Goal: Task Accomplishment & Management: Use online tool/utility

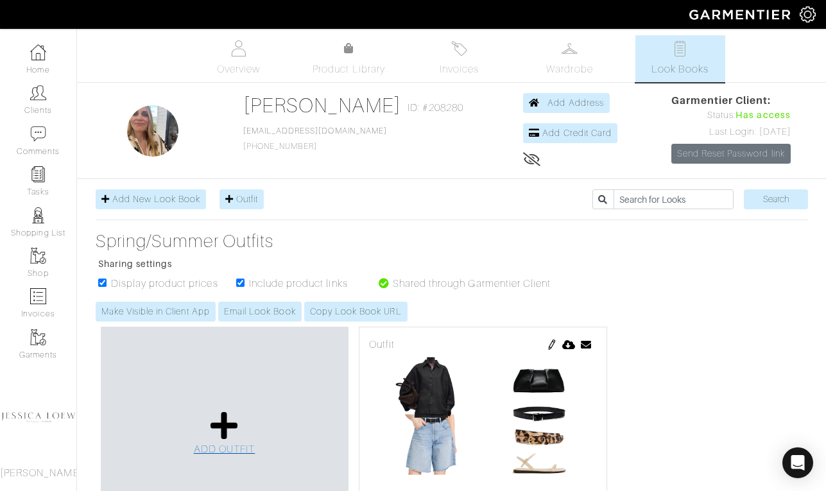
click at [231, 421] on icon at bounding box center [225, 425] width 28 height 31
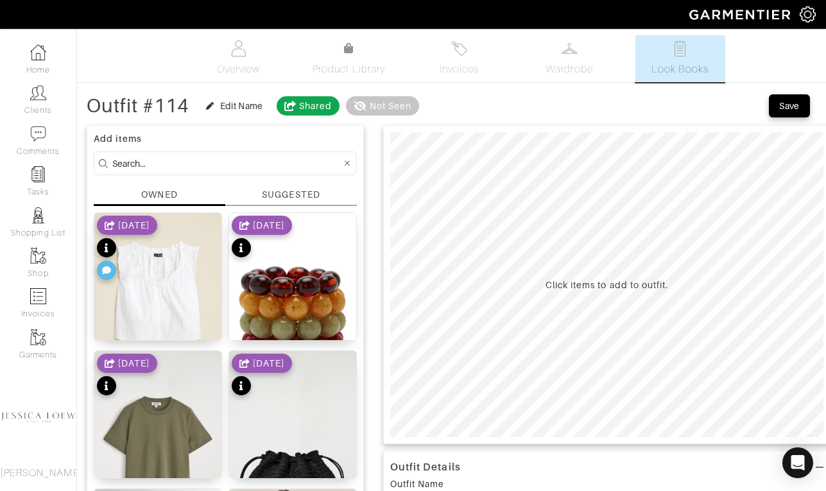
click at [248, 160] on input at bounding box center [226, 163] width 229 height 16
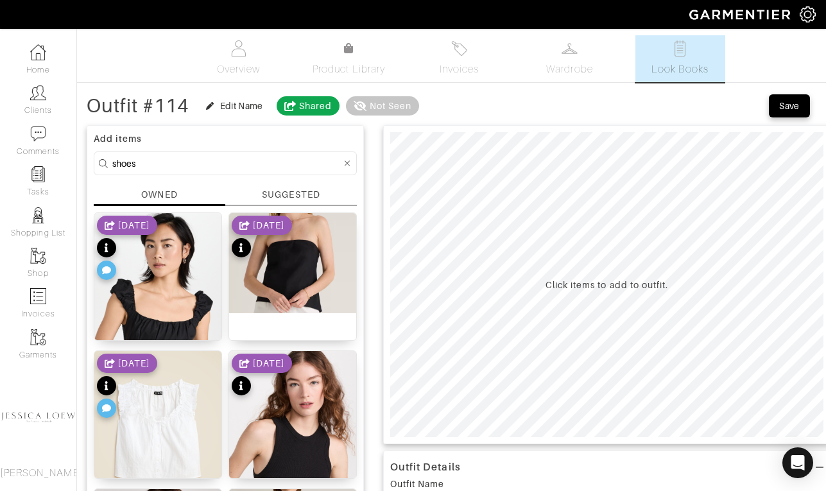
type input "shoes"
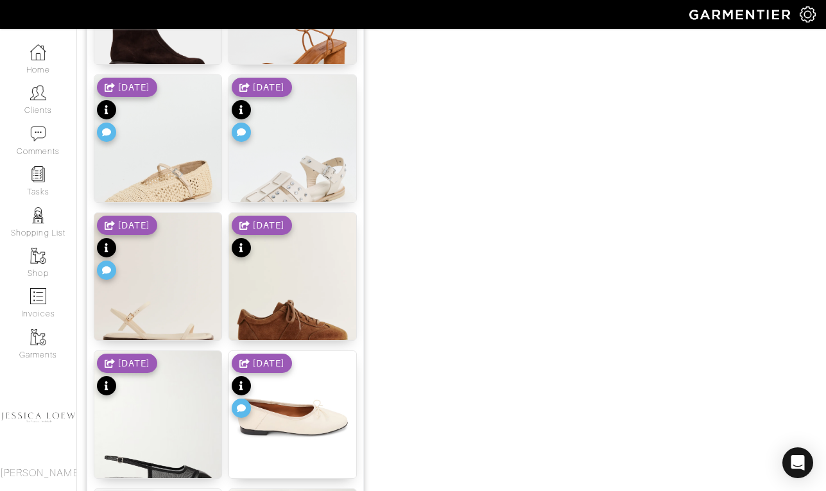
scroll to position [1332, 0]
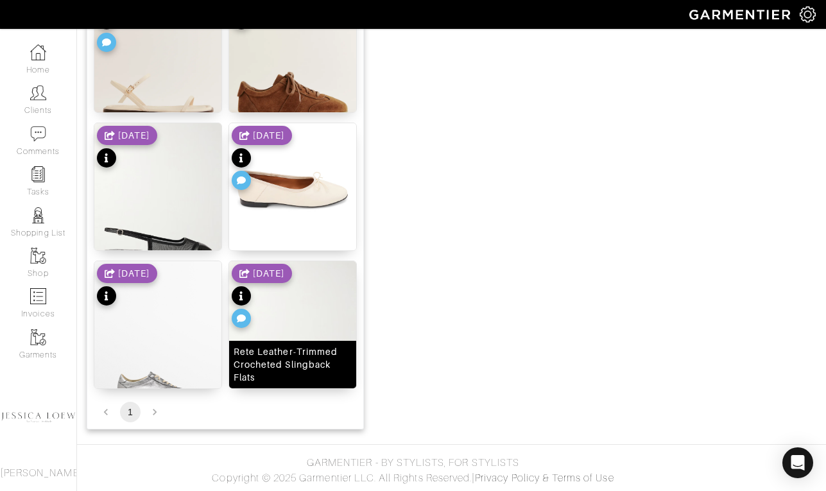
click at [318, 329] on img at bounding box center [292, 346] width 127 height 170
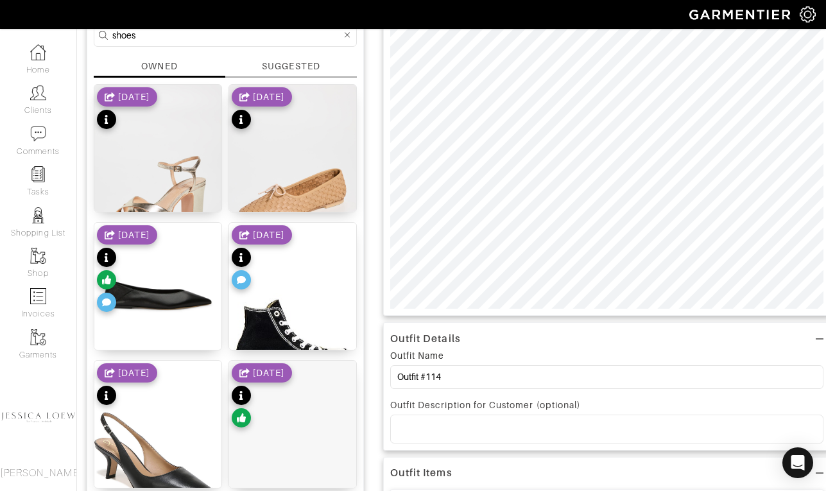
scroll to position [0, 0]
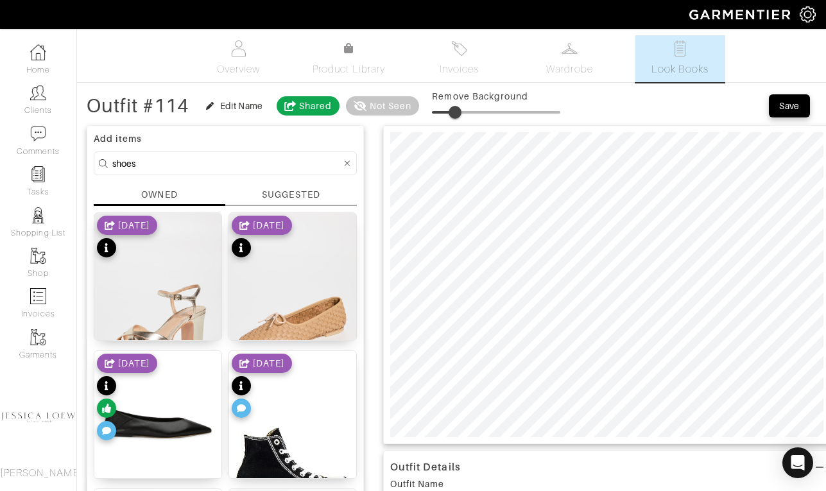
type input "20"
drag, startPoint x: 445, startPoint y: 109, endPoint x: 460, endPoint y: 116, distance: 16.7
click at [460, 116] on span at bounding box center [457, 112] width 13 height 13
click at [209, 160] on input "shoes" at bounding box center [226, 163] width 229 height 16
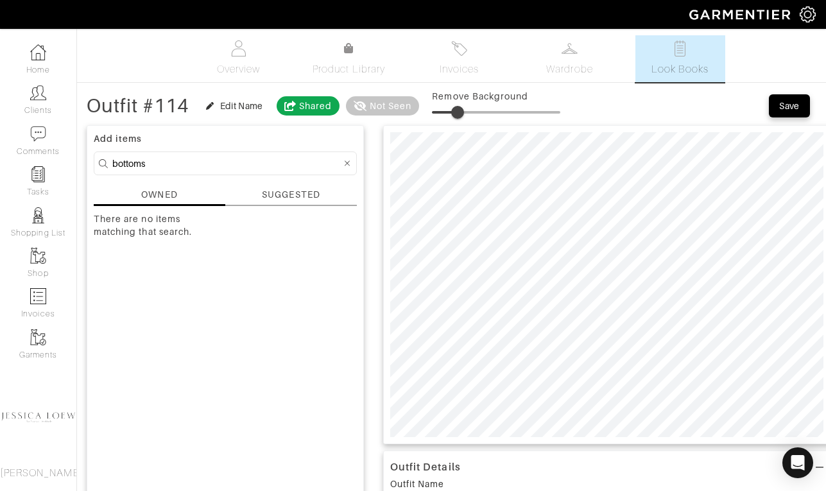
type input "bottoms"
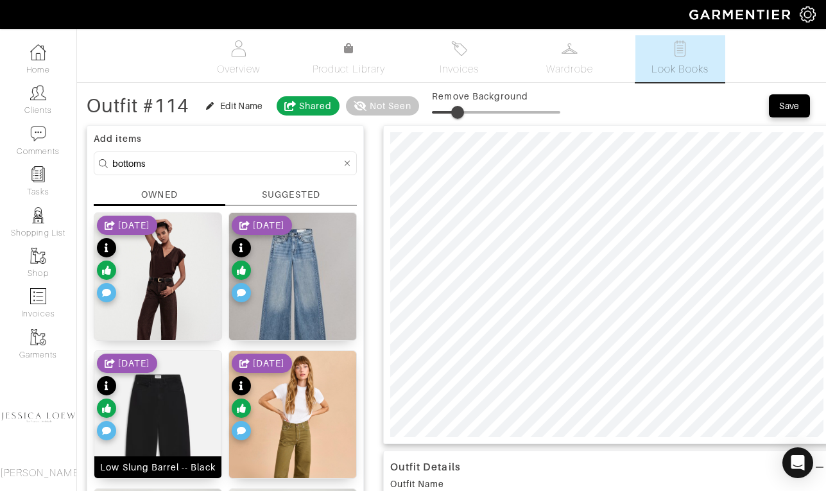
click at [175, 403] on img at bounding box center [157, 436] width 127 height 170
type input "21"
click at [462, 110] on span at bounding box center [459, 112] width 13 height 13
click at [138, 162] on input "bottoms" at bounding box center [226, 163] width 229 height 16
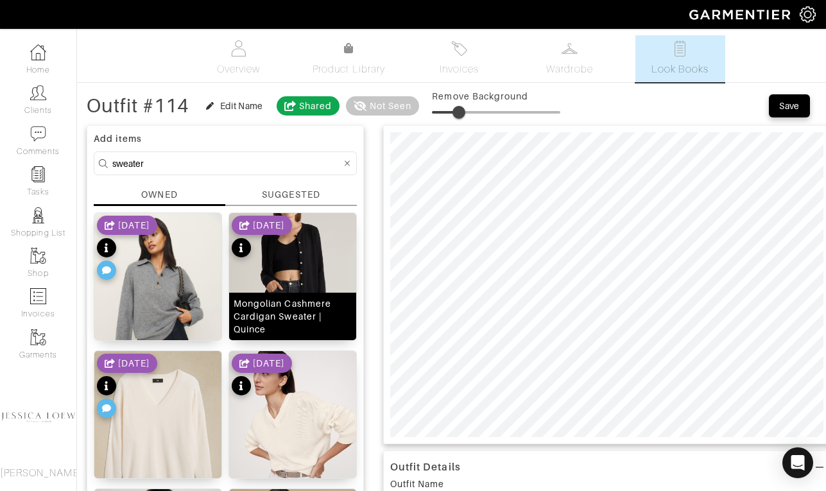
click at [308, 271] on img at bounding box center [292, 276] width 127 height 127
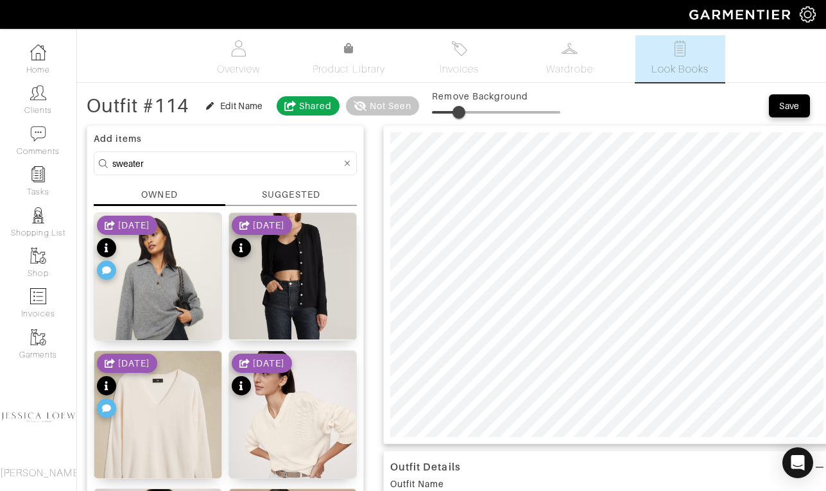
click at [184, 164] on input "sweater" at bounding box center [226, 163] width 229 height 16
type input "tshirt"
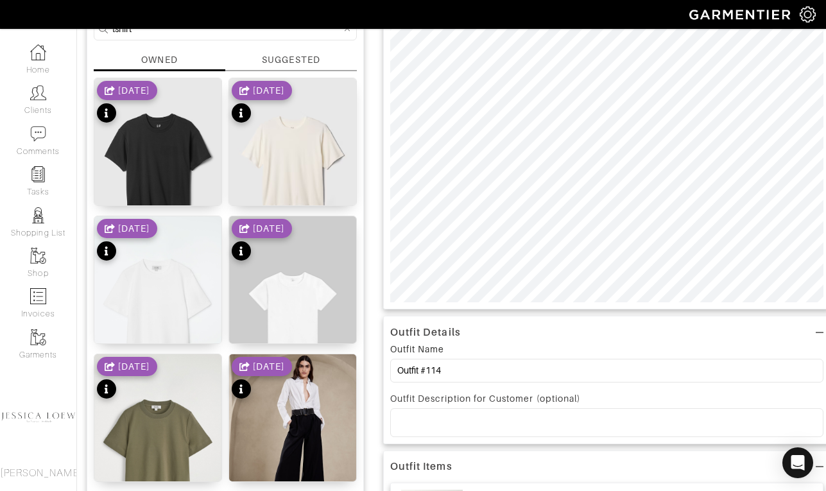
scroll to position [134, 0]
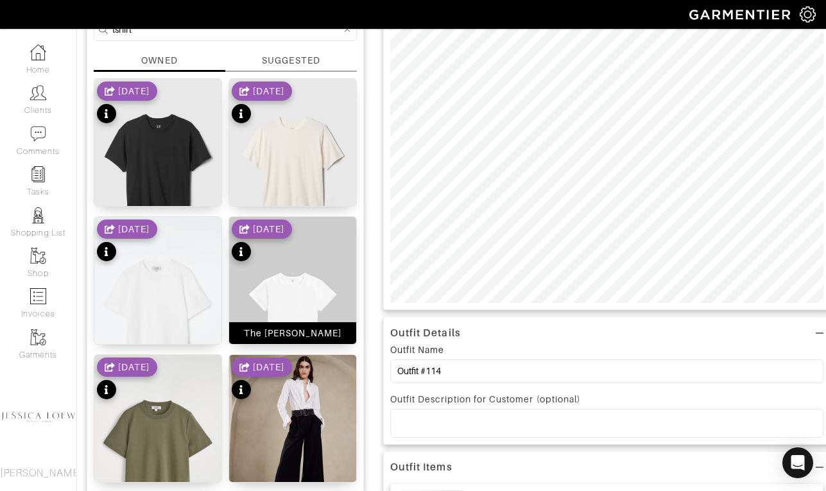
click at [311, 302] on img at bounding box center [292, 312] width 127 height 191
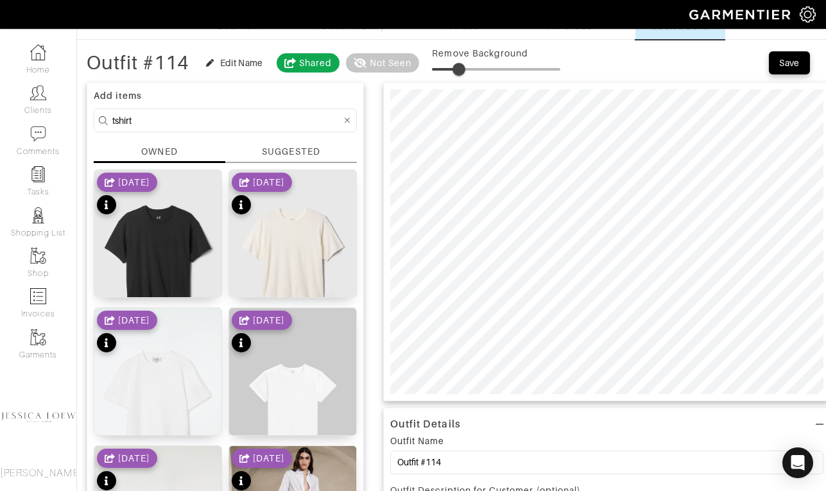
scroll to position [0, 0]
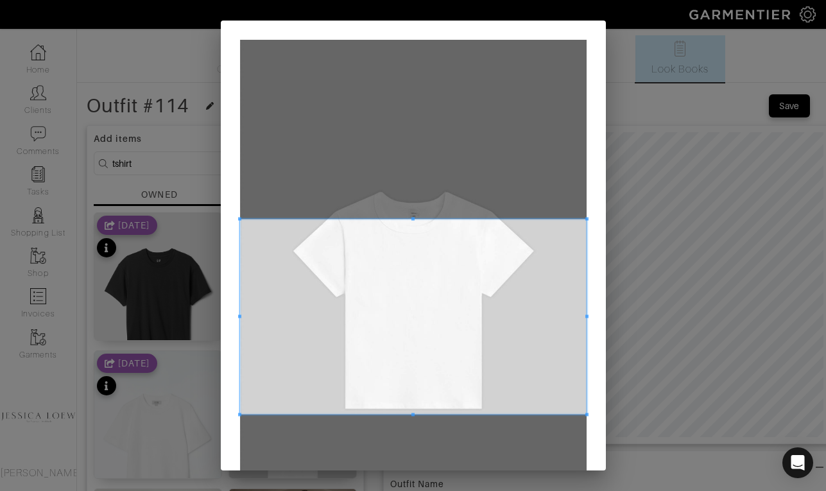
click at [366, 302] on span at bounding box center [413, 316] width 347 height 195
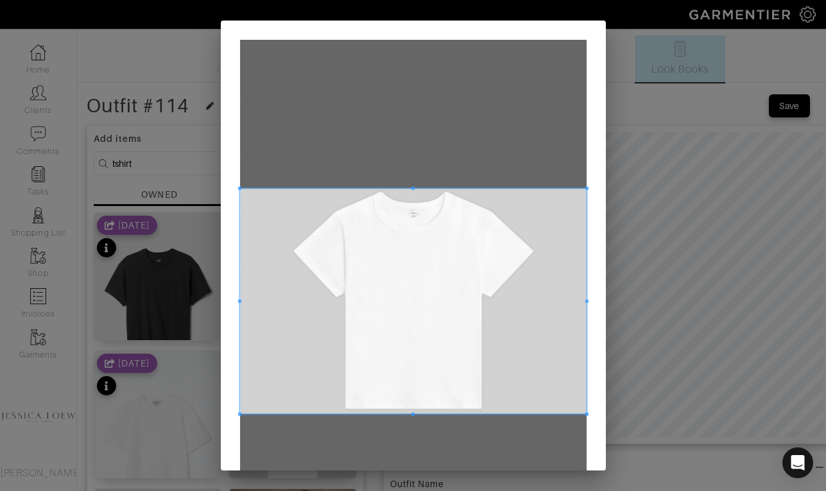
click at [413, 187] on span at bounding box center [413, 188] width 3 height 3
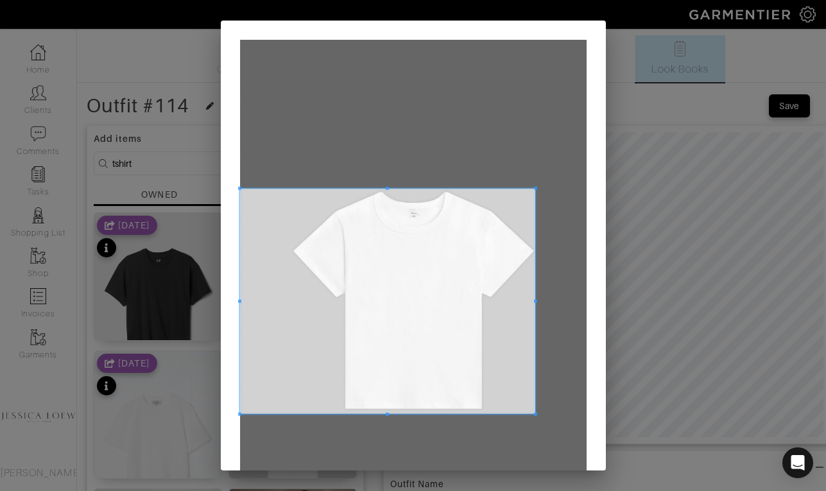
click at [534, 300] on span at bounding box center [535, 300] width 3 height 3
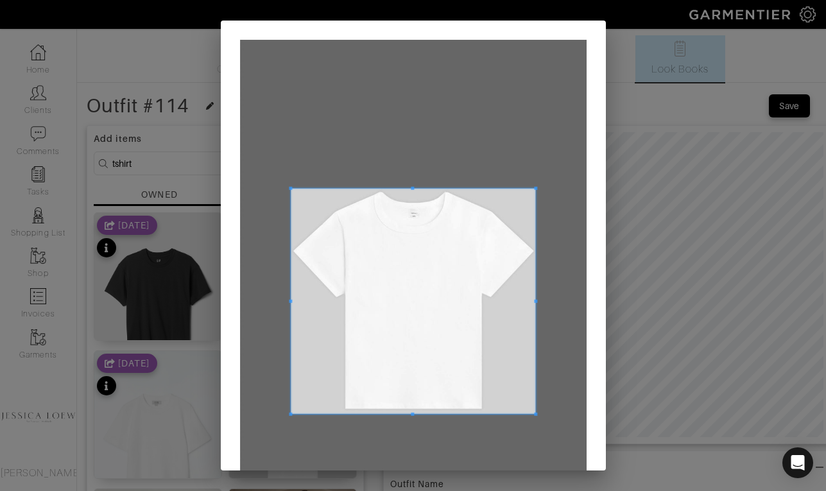
click at [291, 292] on div at bounding box center [413, 301] width 245 height 225
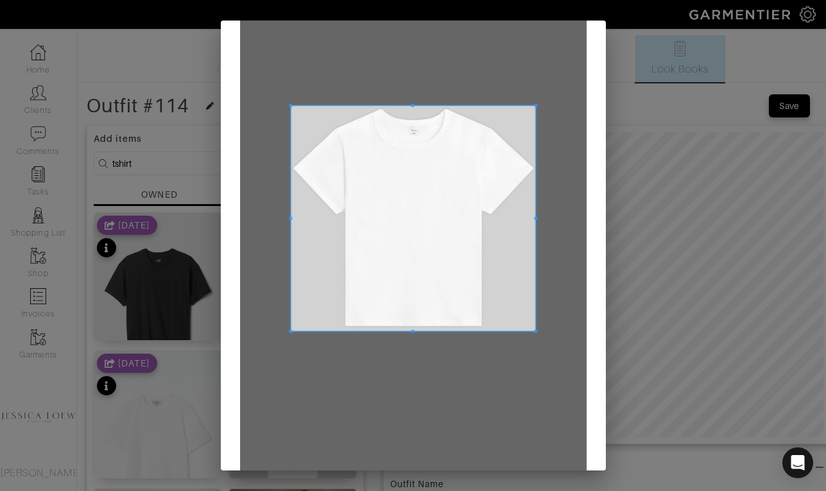
scroll to position [144, 0]
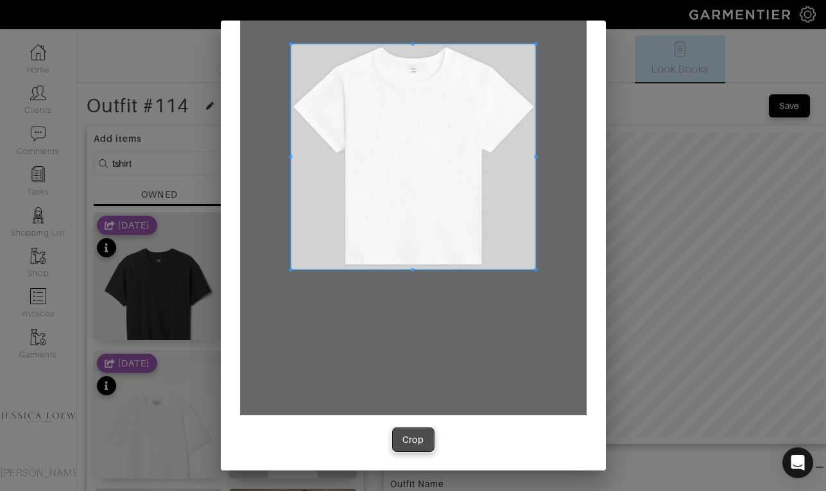
click at [422, 444] on div "Crop" at bounding box center [414, 439] width 22 height 13
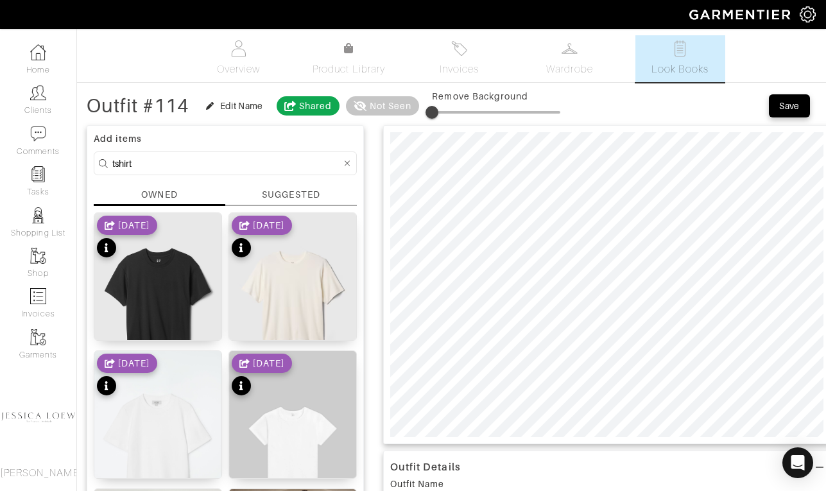
type input "21"
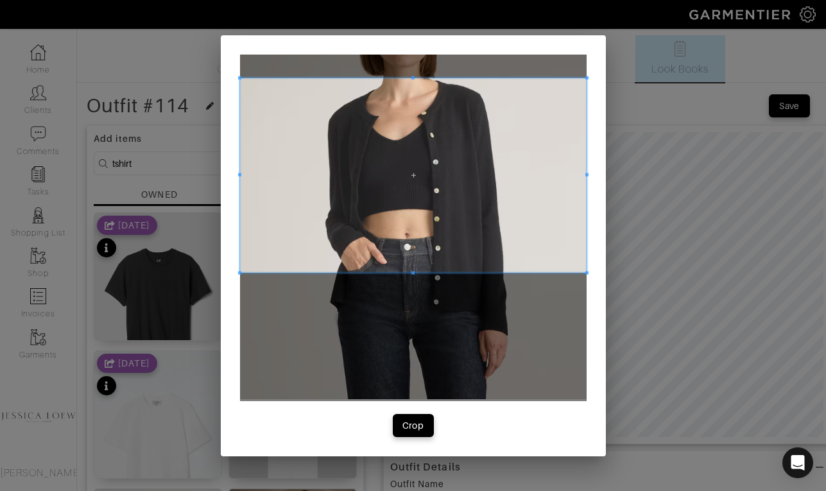
click at [465, 175] on span at bounding box center [413, 175] width 347 height 195
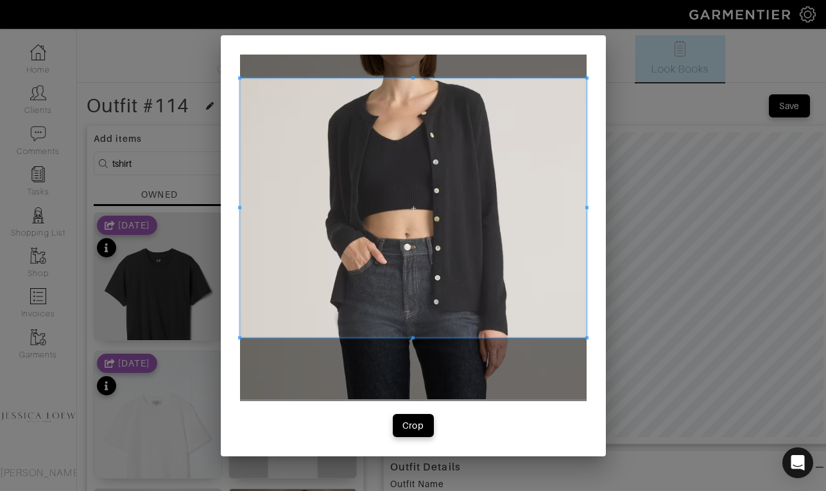
click at [426, 337] on div at bounding box center [413, 207] width 347 height 259
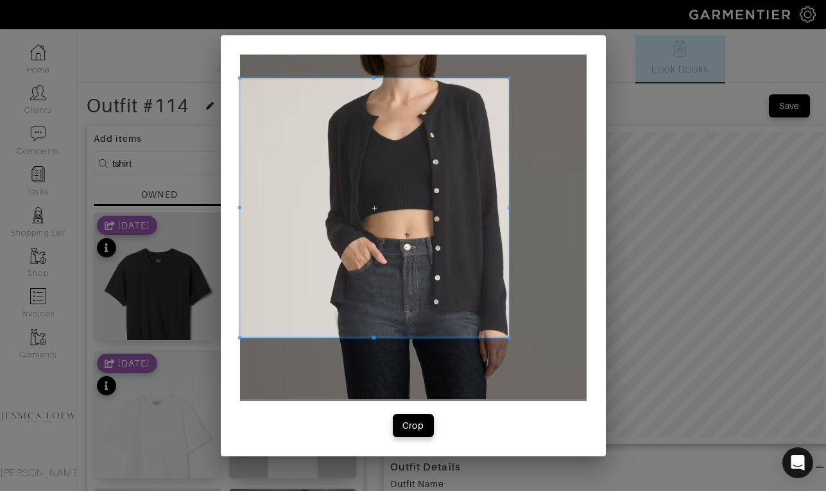
click at [510, 223] on span at bounding box center [509, 207] width 3 height 259
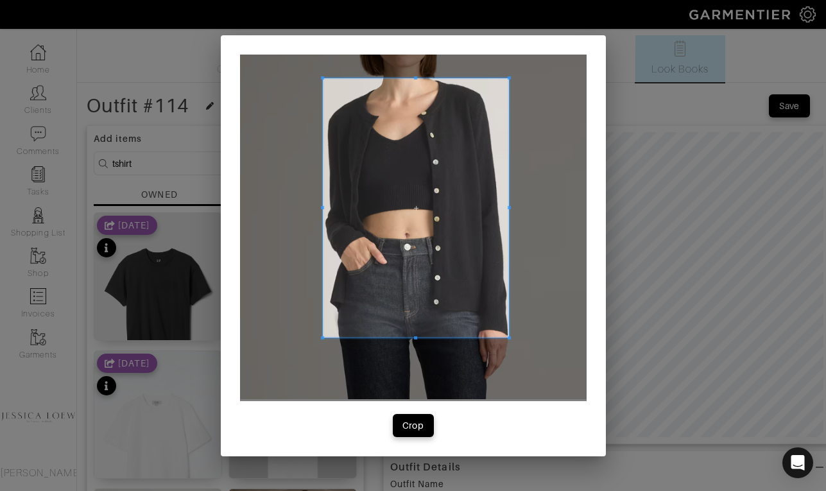
click at [323, 214] on div at bounding box center [416, 207] width 187 height 259
click at [415, 430] on div "Crop" at bounding box center [414, 425] width 22 height 13
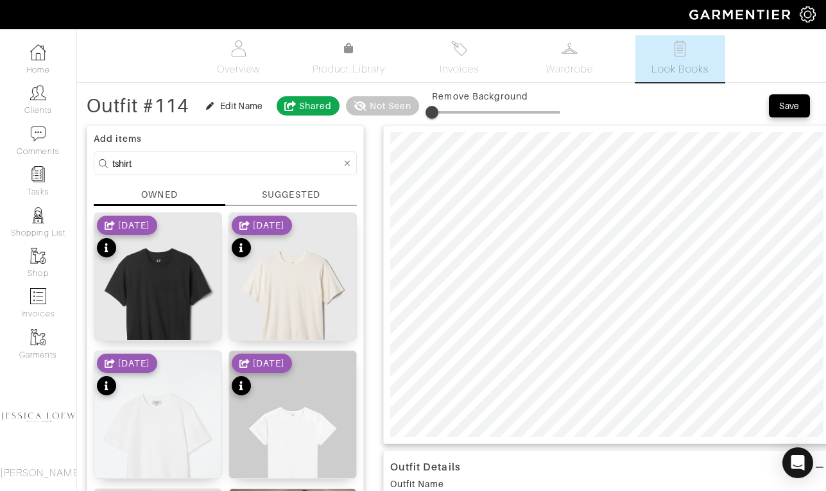
click at [202, 166] on input "tshirt" at bounding box center [226, 163] width 229 height 16
type input "bag"
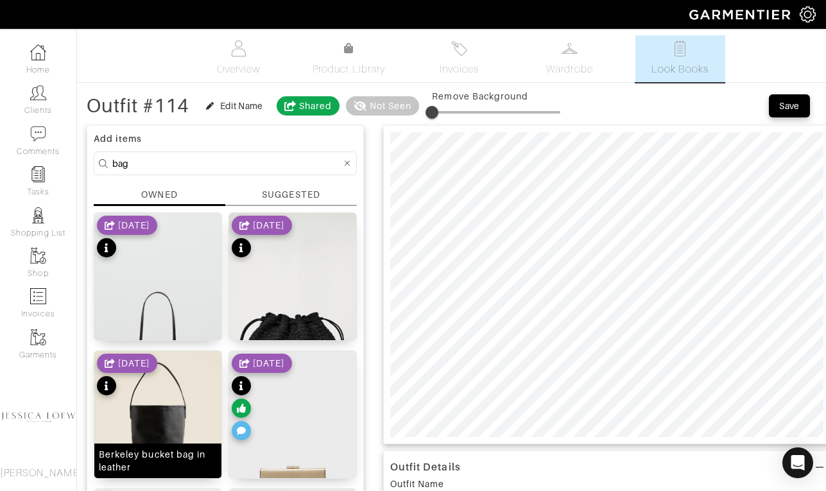
click at [180, 399] on img at bounding box center [157, 430] width 127 height 159
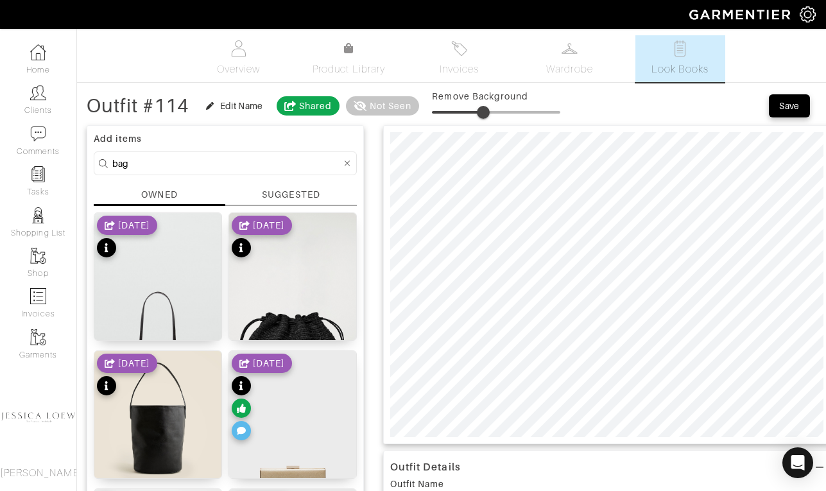
type input "42"
drag, startPoint x: 448, startPoint y: 112, endPoint x: 489, endPoint y: 120, distance: 41.2
click at [489, 120] on span at bounding box center [496, 112] width 128 height 19
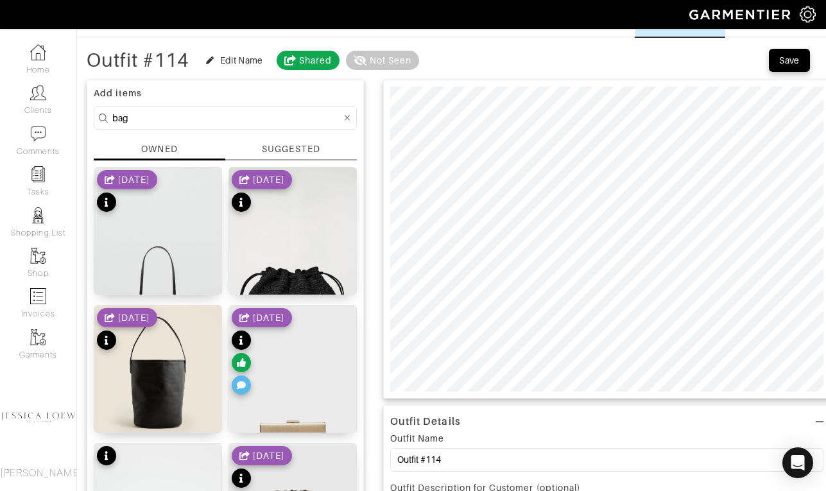
scroll to position [64, 0]
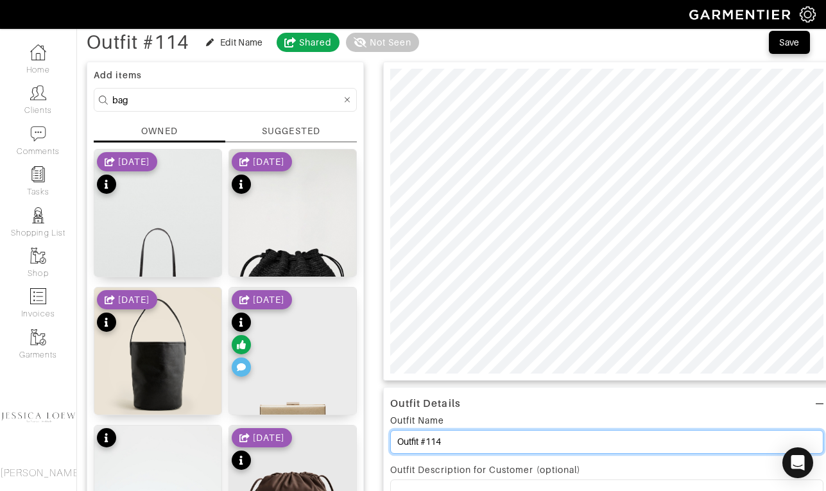
click at [455, 444] on input "Outfit #114" at bounding box center [606, 442] width 433 height 24
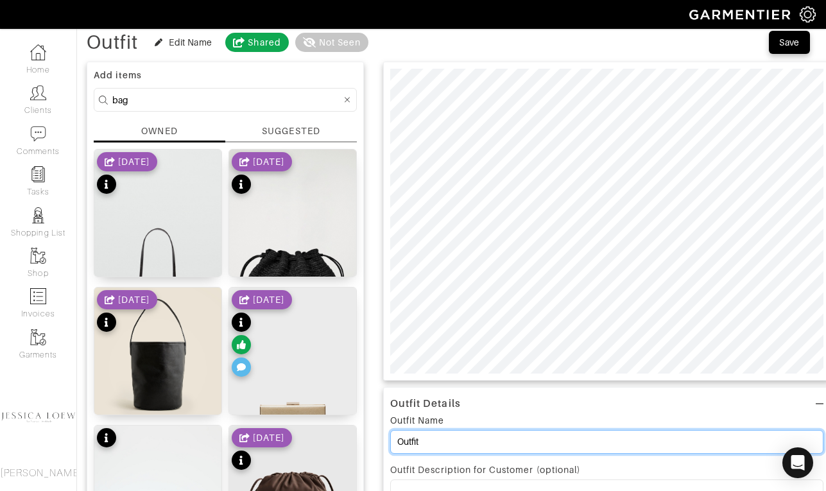
scroll to position [0, 0]
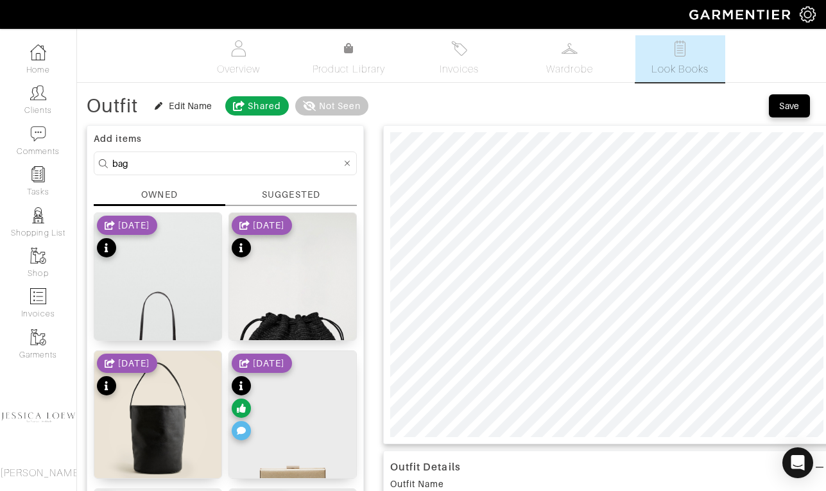
type input "Outfit"
click at [784, 109] on div "Save" at bounding box center [789, 106] width 21 height 13
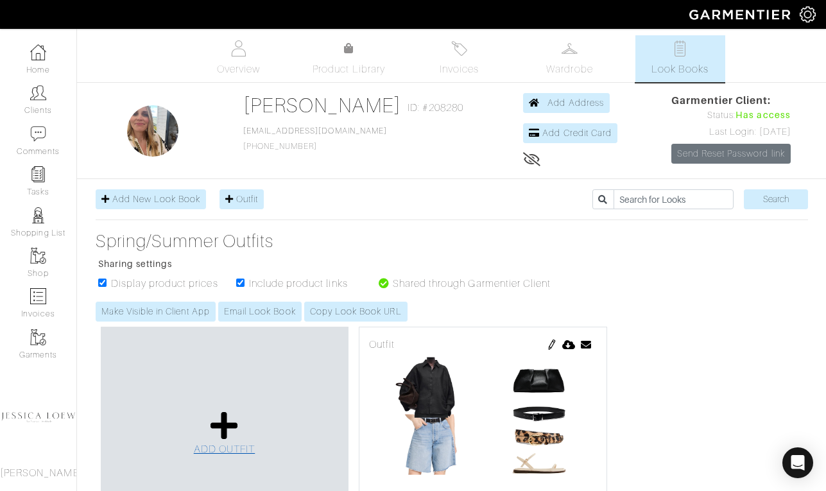
click at [222, 422] on icon at bounding box center [225, 425] width 28 height 31
click at [231, 424] on icon at bounding box center [225, 425] width 28 height 31
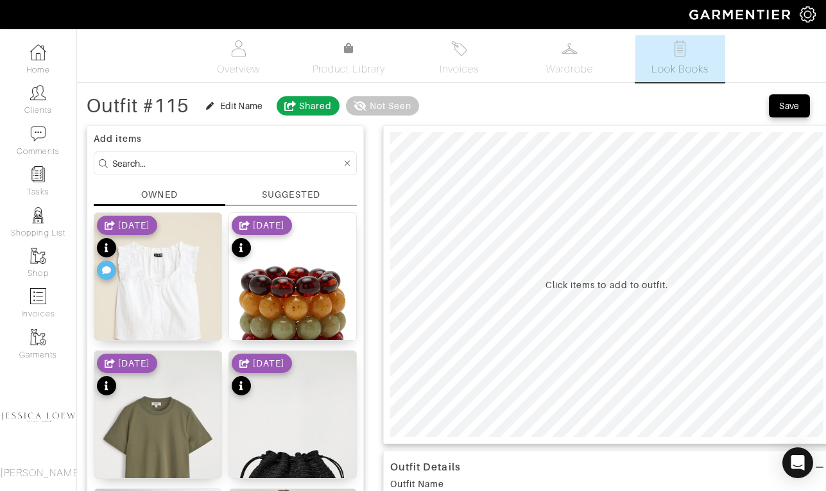
click at [220, 163] on input at bounding box center [226, 163] width 229 height 16
type input "jeans"
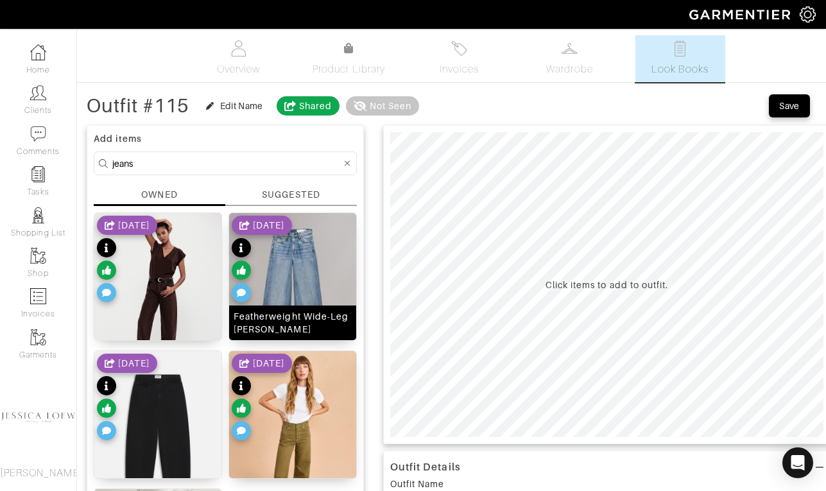
click at [322, 266] on img at bounding box center [292, 292] width 127 height 159
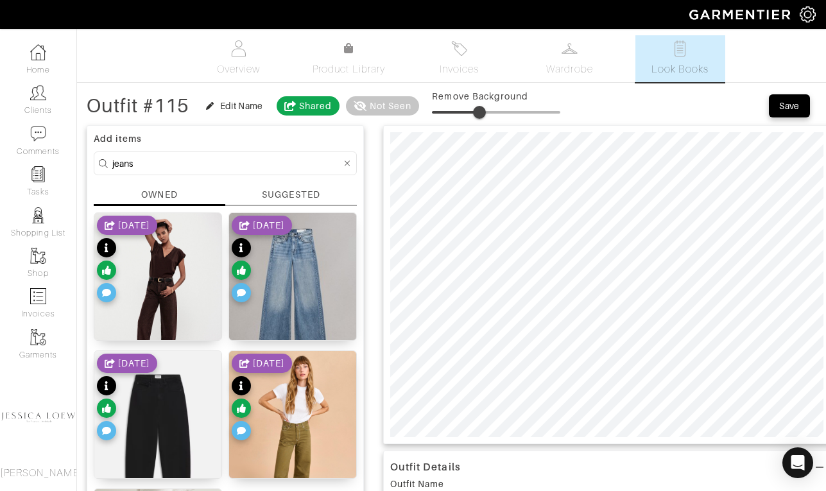
type input "36"
drag, startPoint x: 447, startPoint y: 115, endPoint x: 480, endPoint y: 116, distance: 33.4
click at [480, 116] on span at bounding box center [478, 112] width 13 height 13
click at [206, 165] on input "jeans" at bounding box center [226, 163] width 229 height 16
type input "shoes"
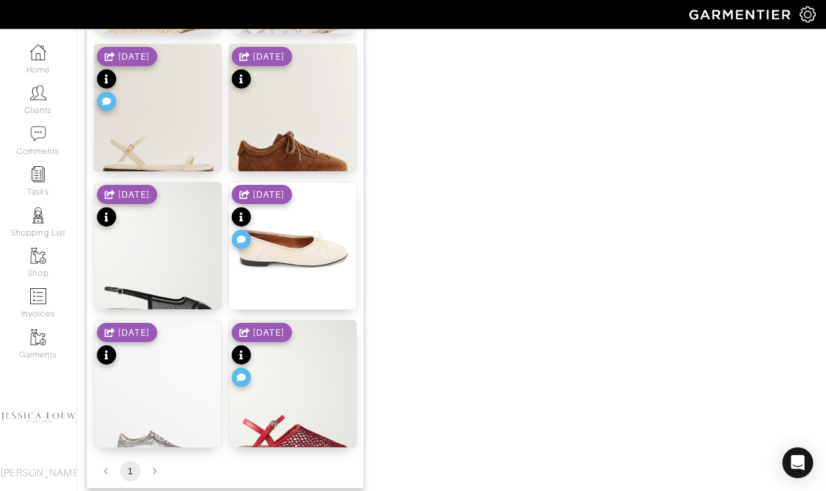
scroll to position [1332, 0]
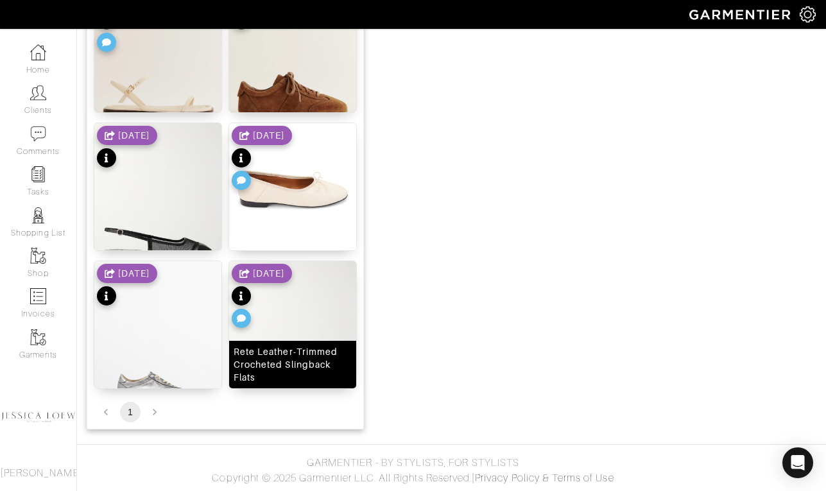
click at [324, 320] on img at bounding box center [292, 346] width 127 height 170
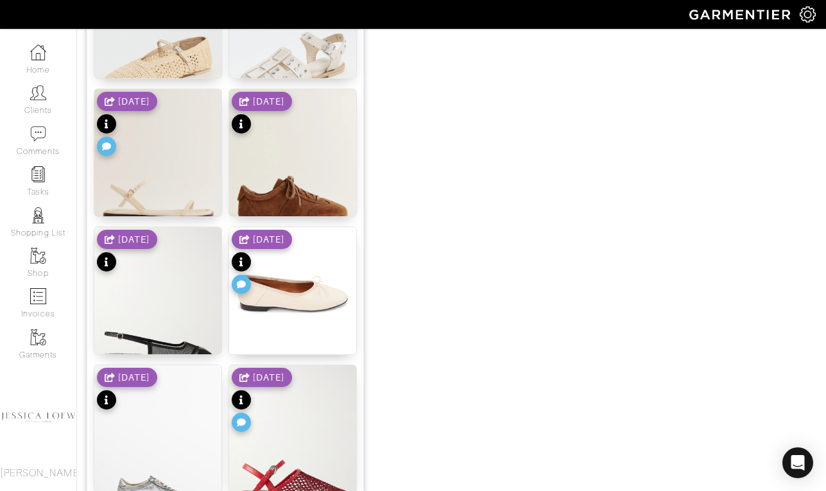
scroll to position [0, 0]
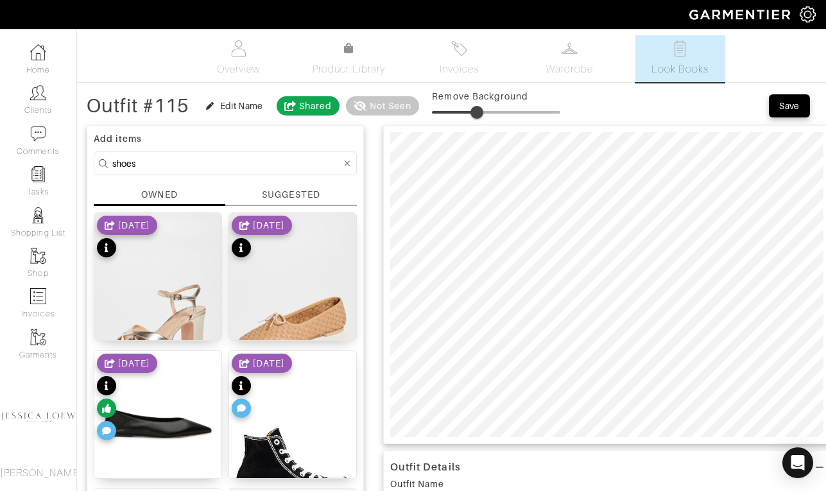
click at [480, 114] on span at bounding box center [477, 112] width 13 height 13
type input "35"
click at [206, 155] on input "shoes" at bounding box center [226, 163] width 229 height 16
type input "g"
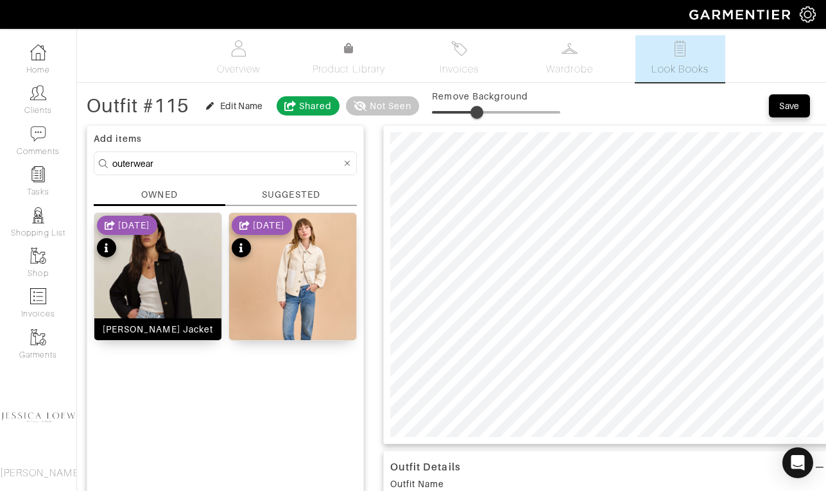
click at [179, 280] on img at bounding box center [157, 298] width 127 height 170
click at [153, 163] on input "outerwear" at bounding box center [226, 163] width 229 height 16
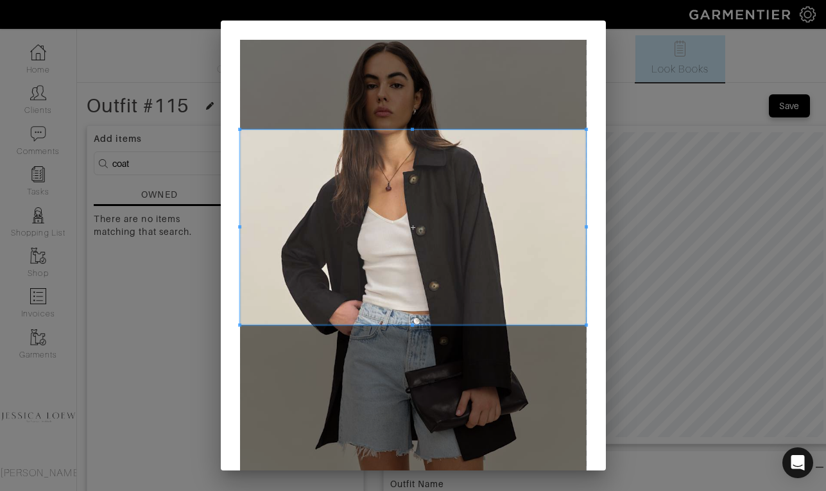
click at [420, 234] on span at bounding box center [413, 227] width 347 height 195
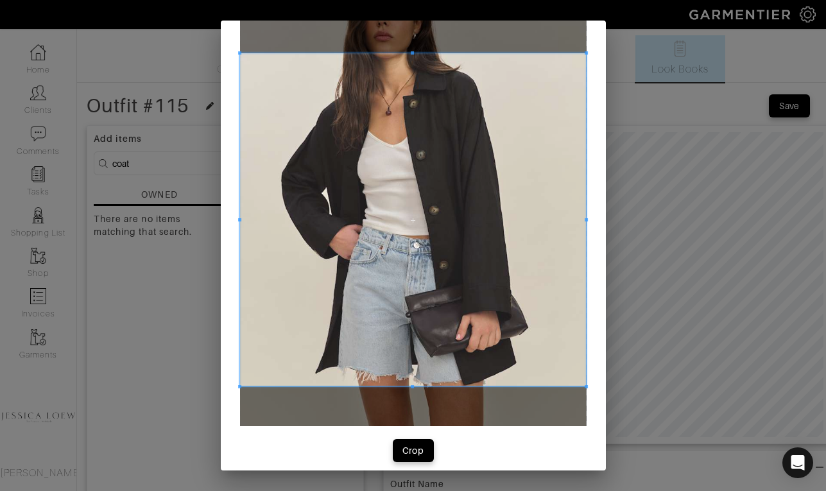
click at [435, 386] on div at bounding box center [413, 219] width 347 height 333
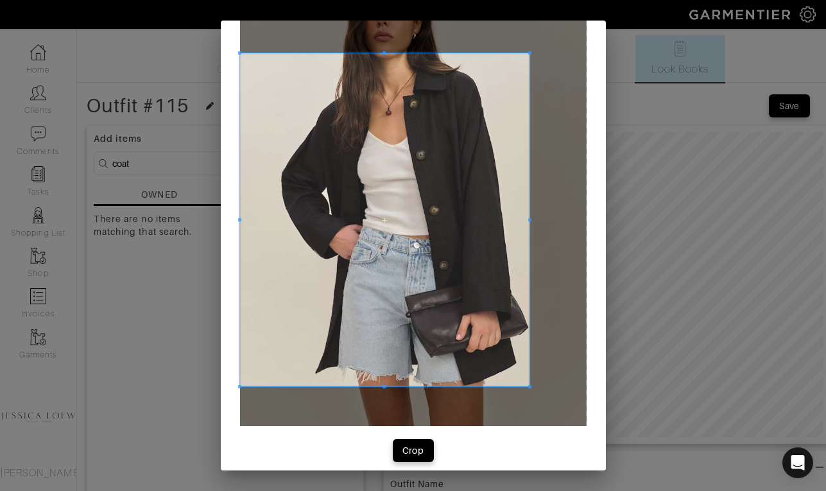
click at [530, 227] on div at bounding box center [385, 219] width 290 height 333
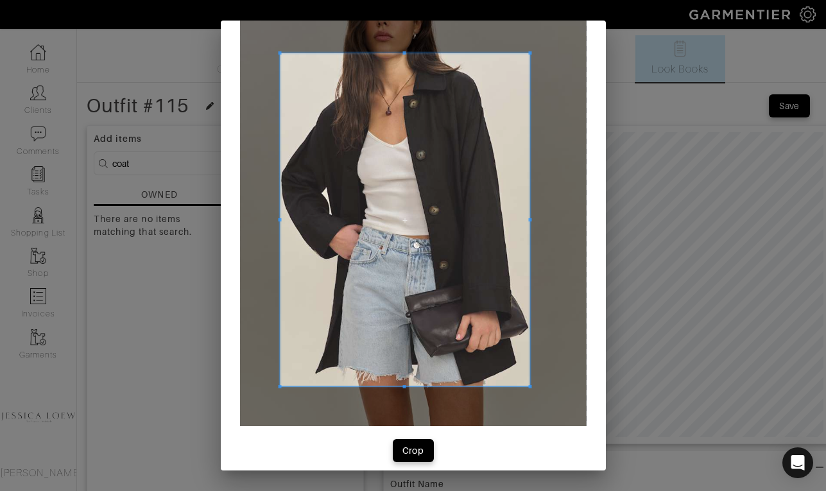
click at [279, 218] on span at bounding box center [279, 219] width 3 height 3
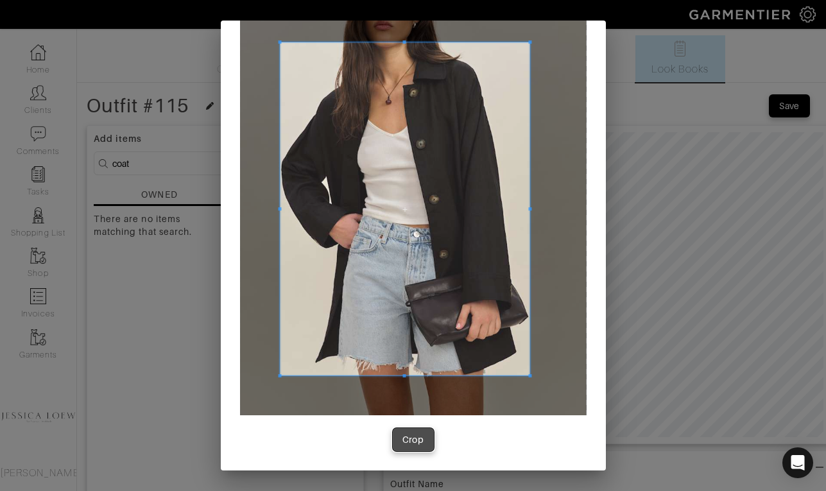
click at [417, 435] on div "Crop" at bounding box center [414, 439] width 22 height 13
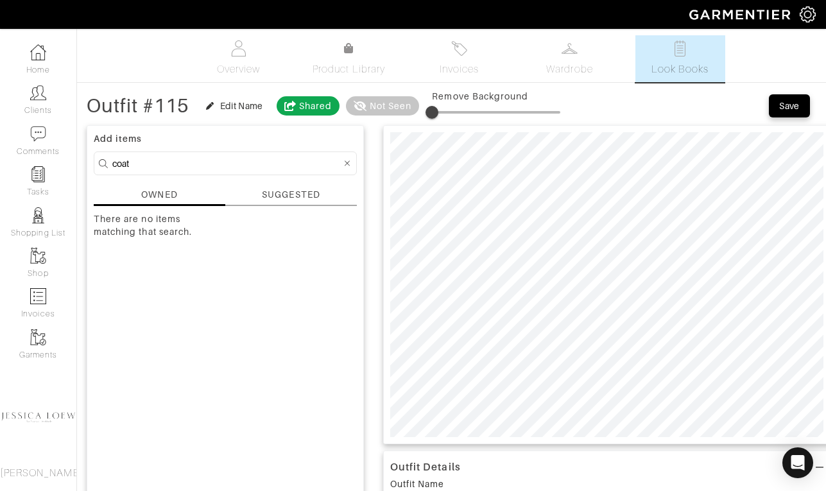
click at [194, 164] on input "coat" at bounding box center [226, 163] width 229 height 16
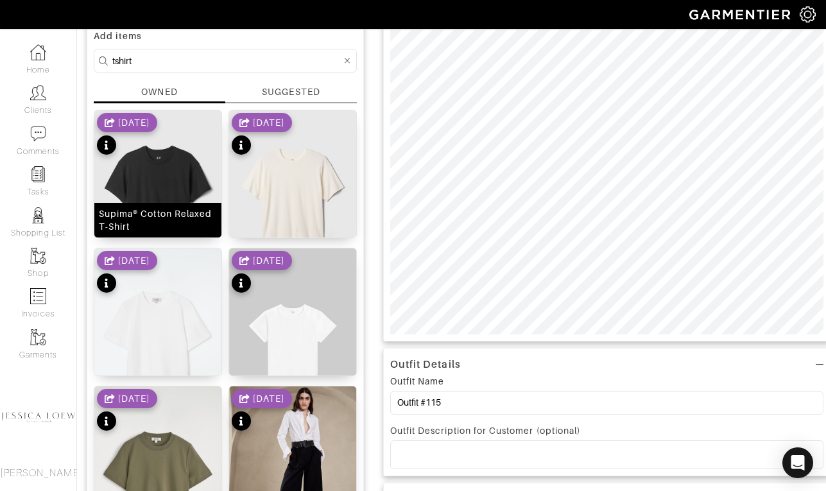
scroll to position [136, 0]
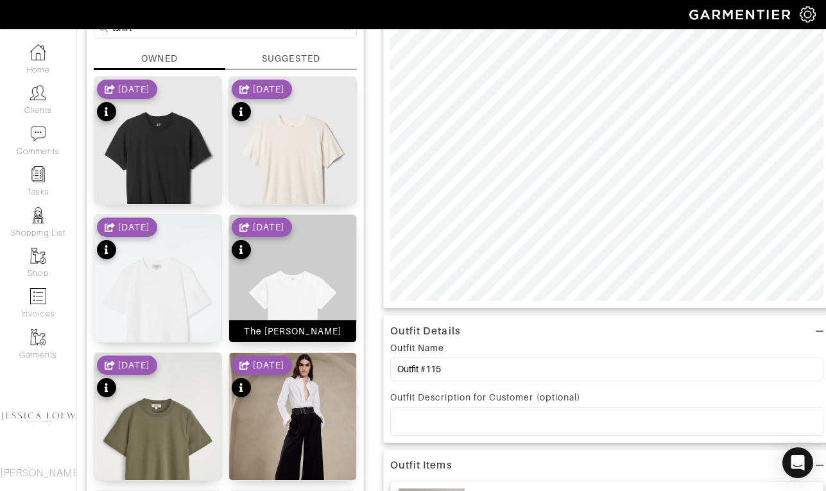
click at [294, 289] on img at bounding box center [292, 310] width 127 height 191
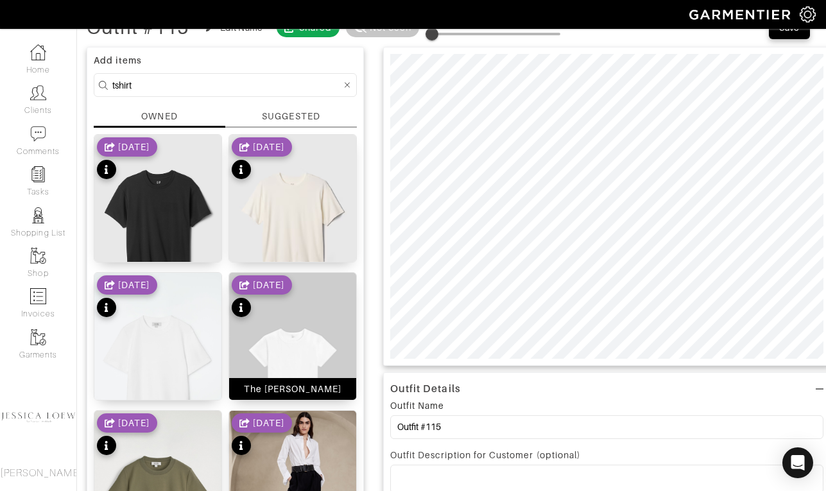
scroll to position [70, 0]
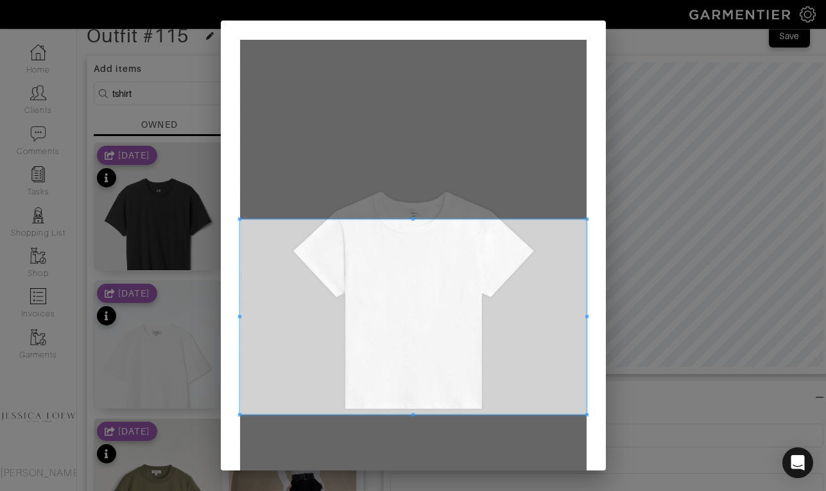
click at [374, 309] on span at bounding box center [413, 317] width 347 height 195
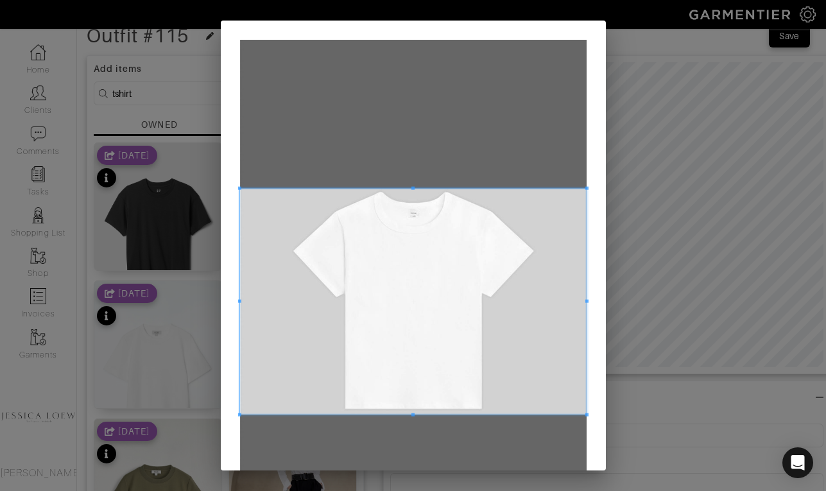
click at [412, 187] on span at bounding box center [413, 188] width 3 height 3
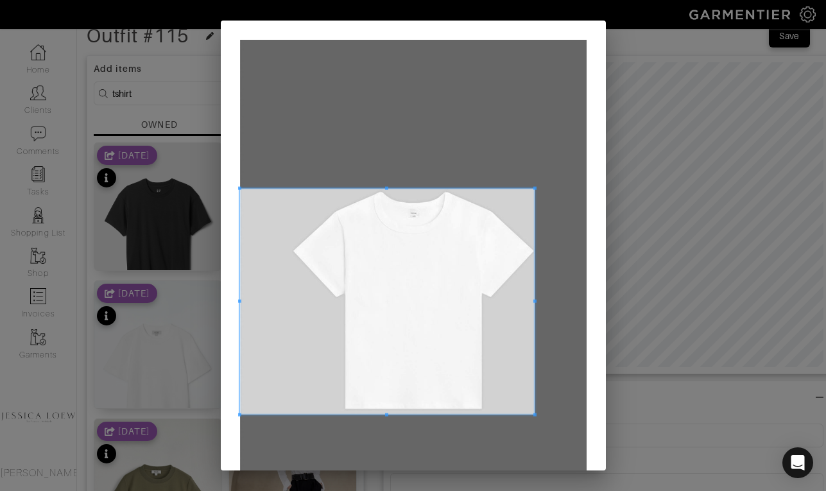
click at [535, 298] on div at bounding box center [387, 302] width 295 height 226
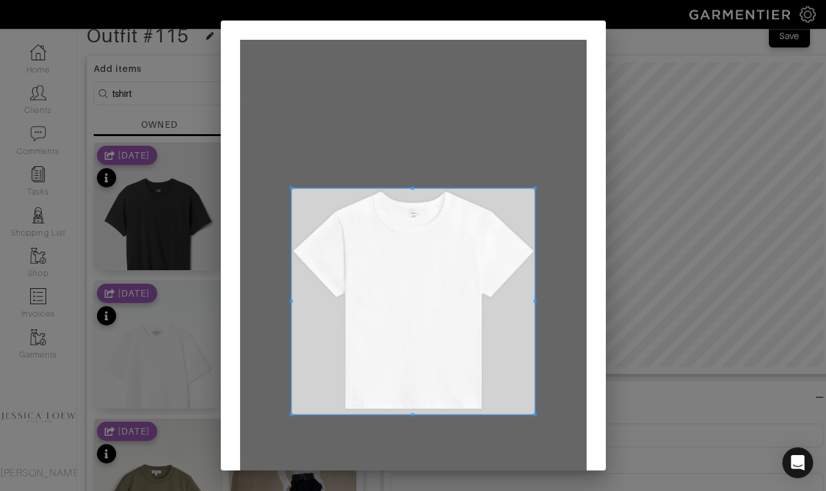
click at [292, 295] on div at bounding box center [413, 302] width 243 height 226
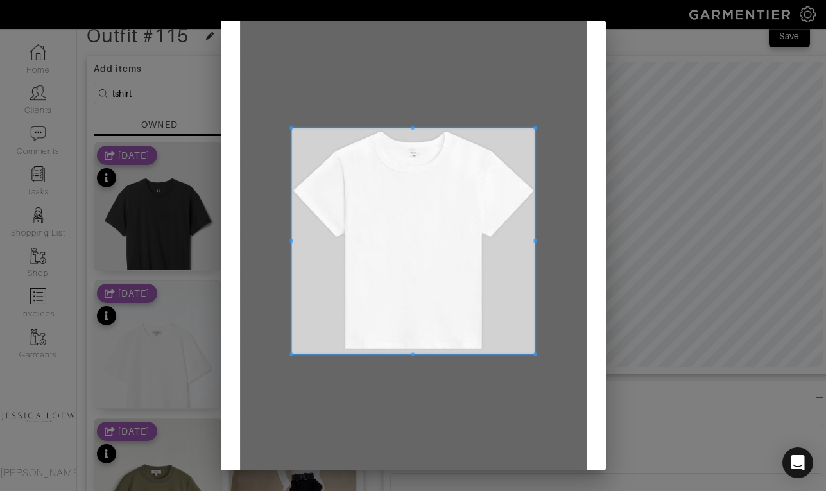
scroll to position [144, 0]
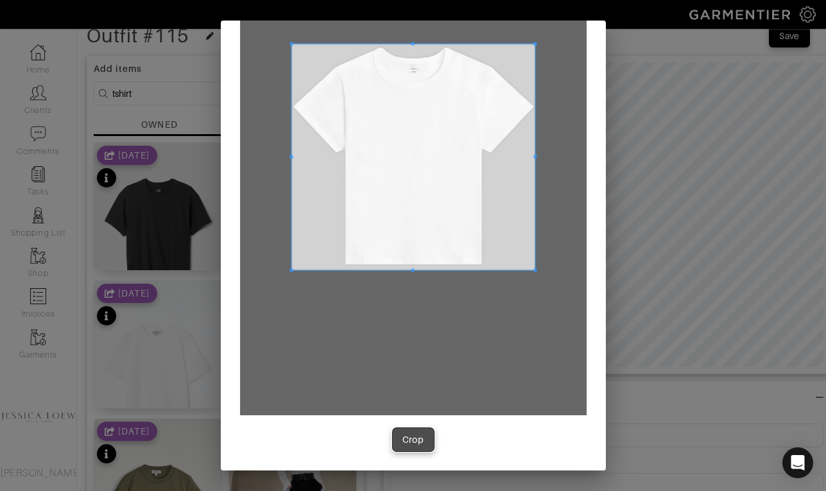
click at [399, 441] on button "Crop" at bounding box center [413, 439] width 41 height 23
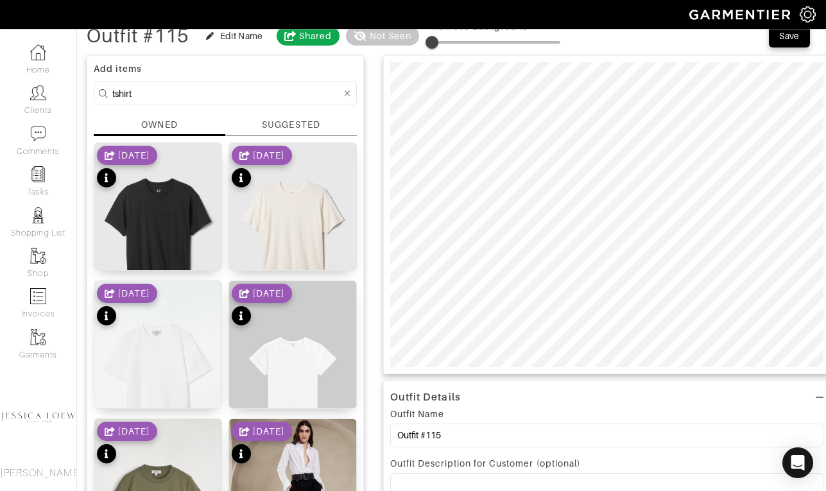
click at [200, 100] on input "tshirt" at bounding box center [226, 93] width 229 height 16
type input "bag"
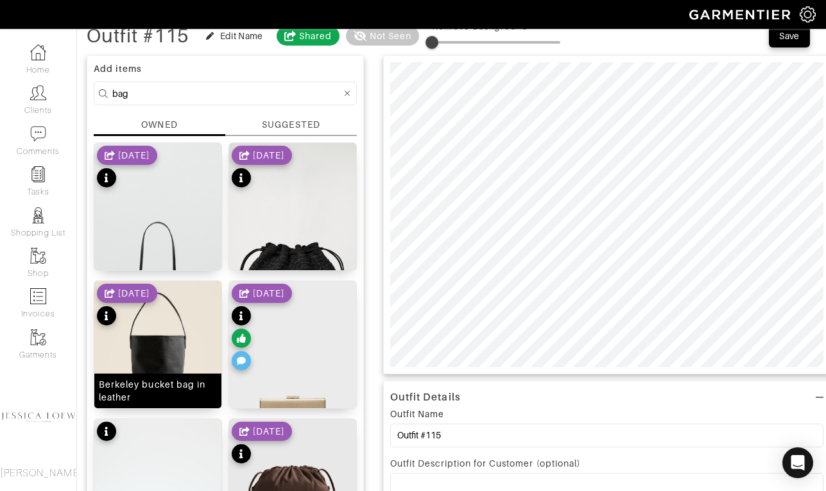
click at [172, 318] on img at bounding box center [157, 360] width 127 height 159
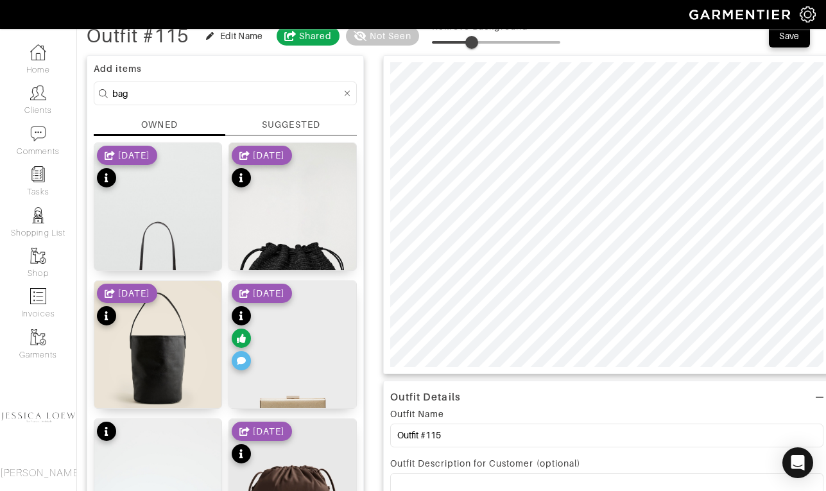
type input "32"
drag, startPoint x: 450, startPoint y: 39, endPoint x: 475, endPoint y: 45, distance: 25.7
click at [475, 46] on span at bounding box center [496, 42] width 128 height 19
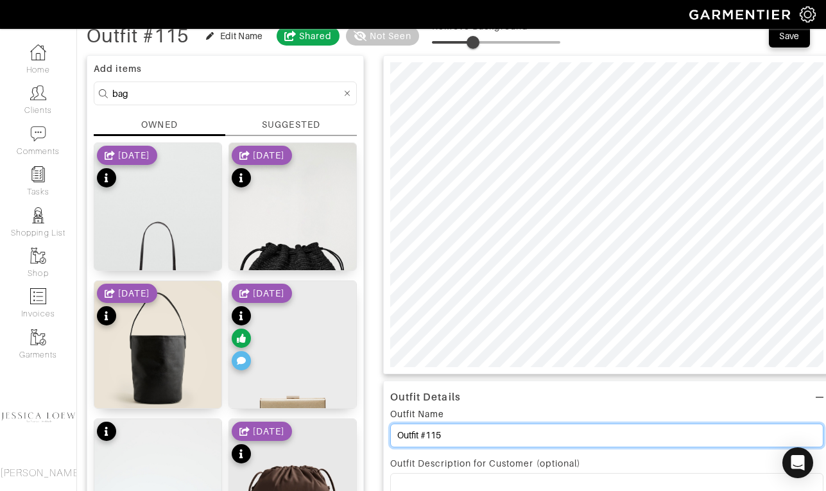
click at [519, 445] on input "Outfit #115" at bounding box center [606, 436] width 433 height 24
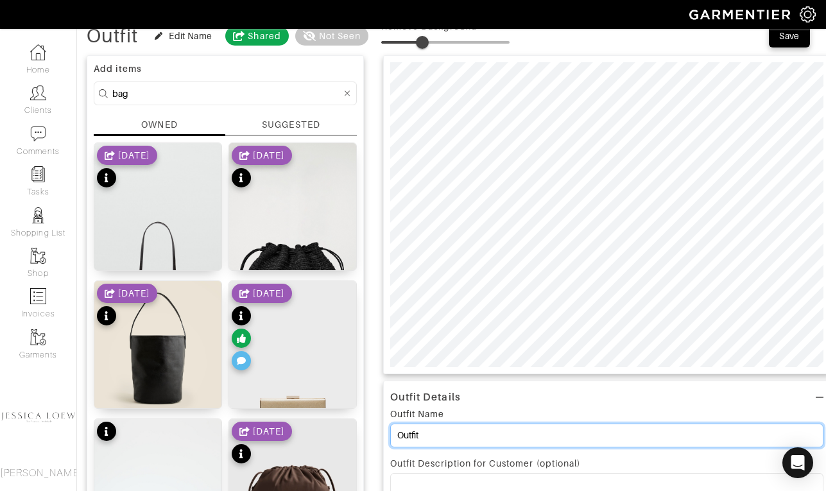
scroll to position [0, 0]
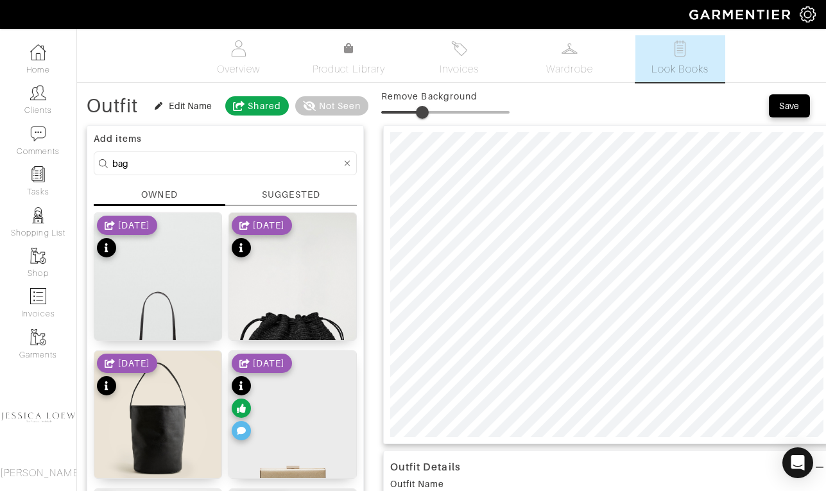
type input "Outfit"
click at [788, 96] on button "Save" at bounding box center [789, 105] width 41 height 23
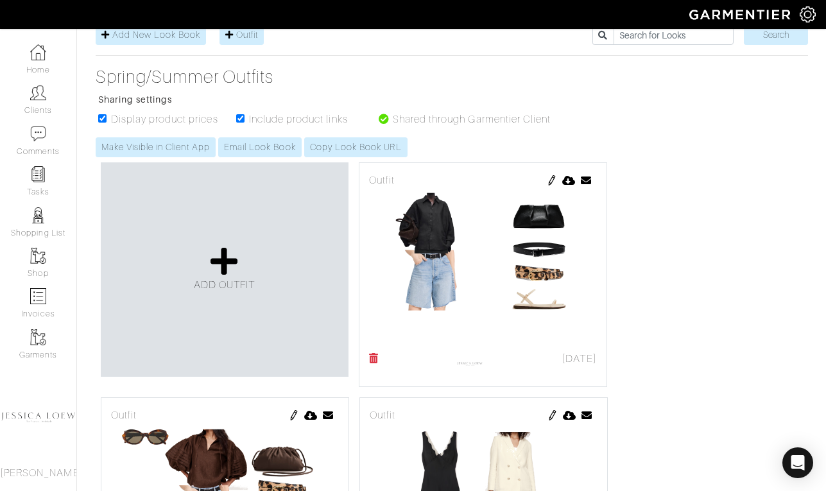
scroll to position [164, 0]
click at [229, 265] on icon at bounding box center [225, 262] width 28 height 31
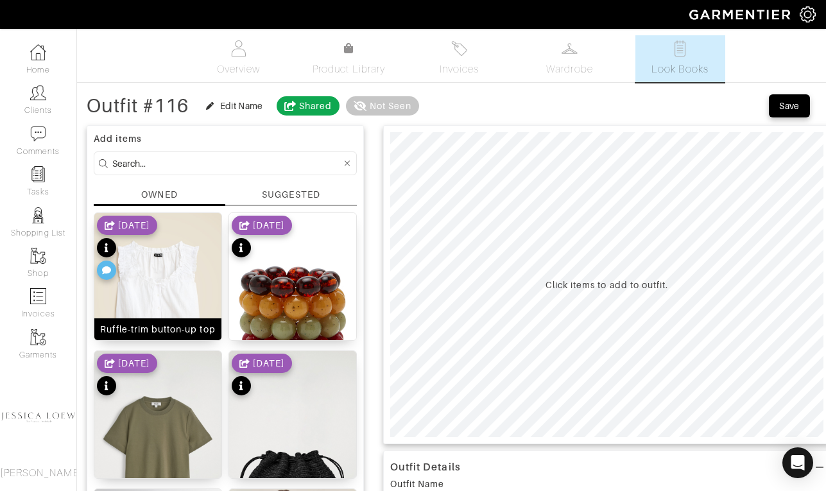
click at [184, 275] on img at bounding box center [157, 292] width 127 height 159
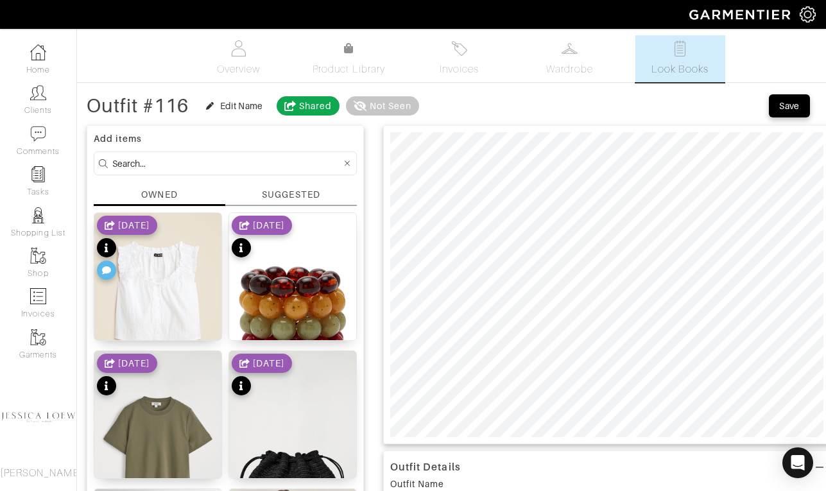
click at [229, 166] on input at bounding box center [226, 163] width 229 height 16
type input "barrel"
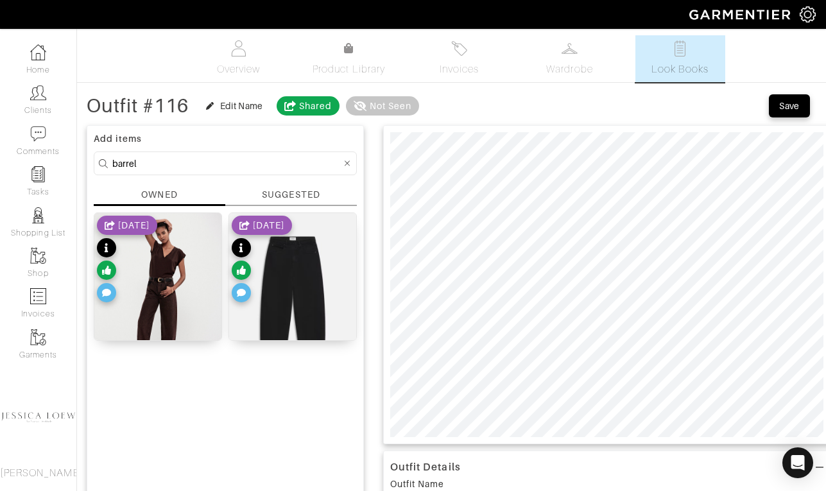
click at [292, 261] on div "[DATE]" at bounding box center [262, 261] width 60 height 90
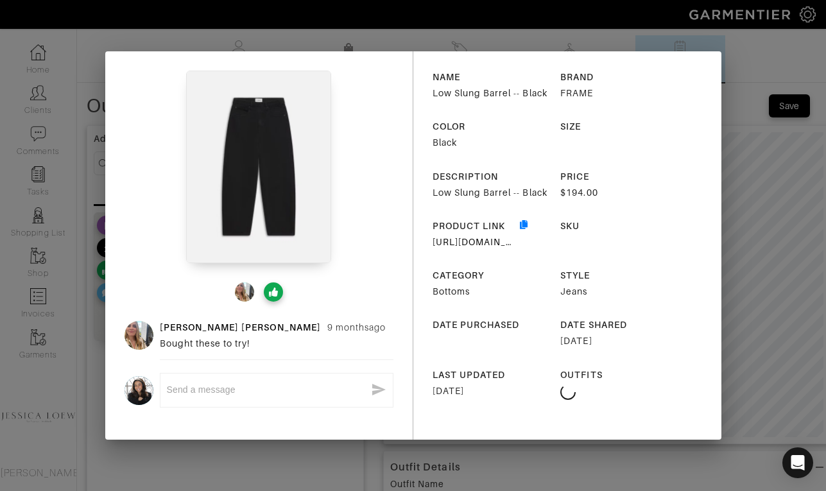
click at [748, 207] on div "[PERSON_NAME] [DATE] Bought these to try! x NAME Low Slung Barrel -- Black BRAN…" at bounding box center [413, 245] width 826 height 491
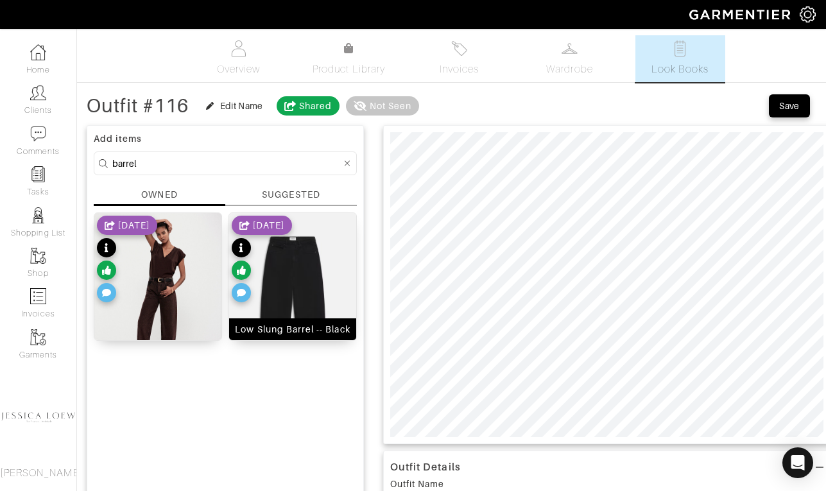
click at [319, 288] on img at bounding box center [292, 298] width 127 height 170
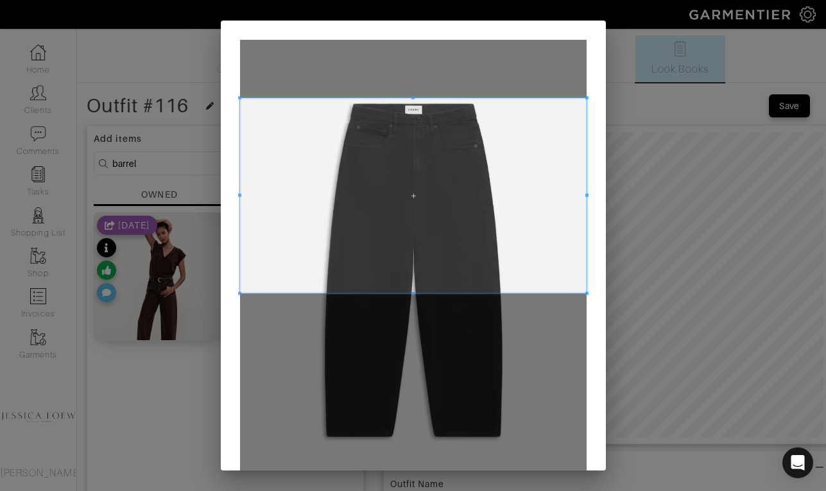
click at [379, 174] on span at bounding box center [413, 195] width 347 height 195
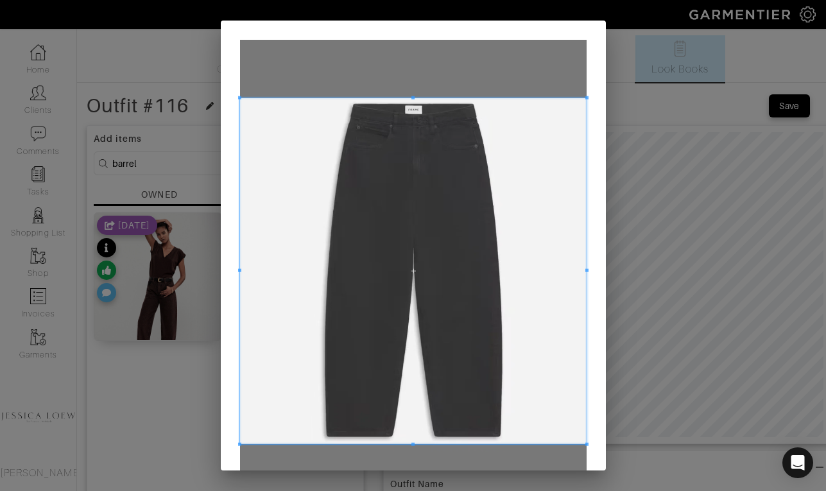
click at [417, 443] on div at bounding box center [413, 271] width 347 height 346
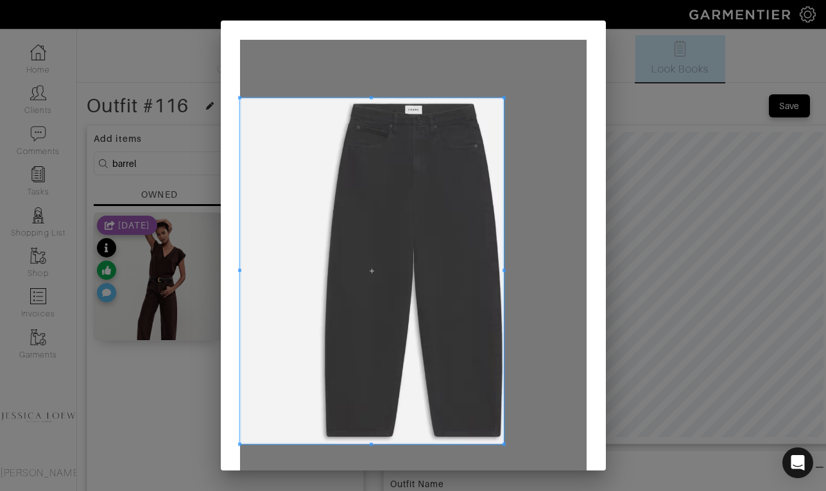
click at [504, 303] on div at bounding box center [372, 271] width 264 height 346
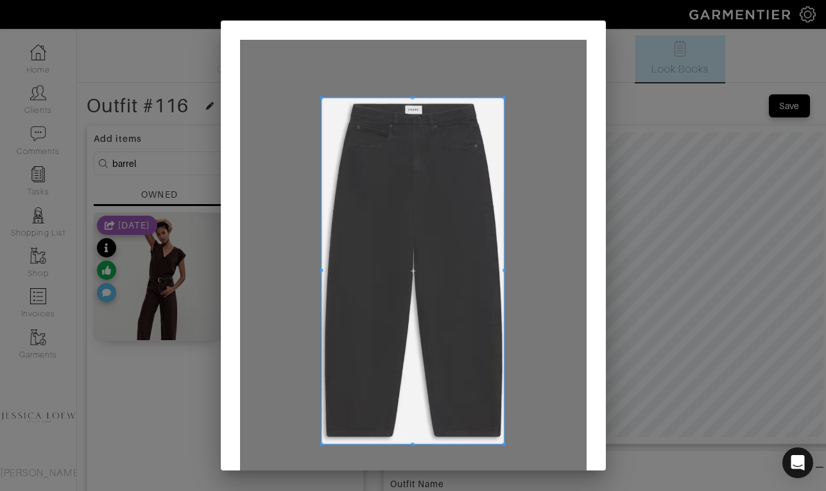
click at [322, 279] on div at bounding box center [413, 271] width 182 height 346
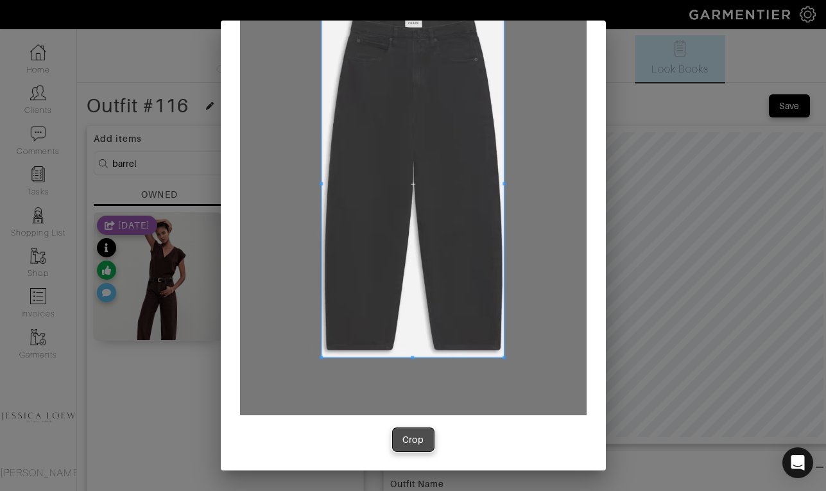
click at [414, 442] on div "Crop" at bounding box center [414, 439] width 22 height 13
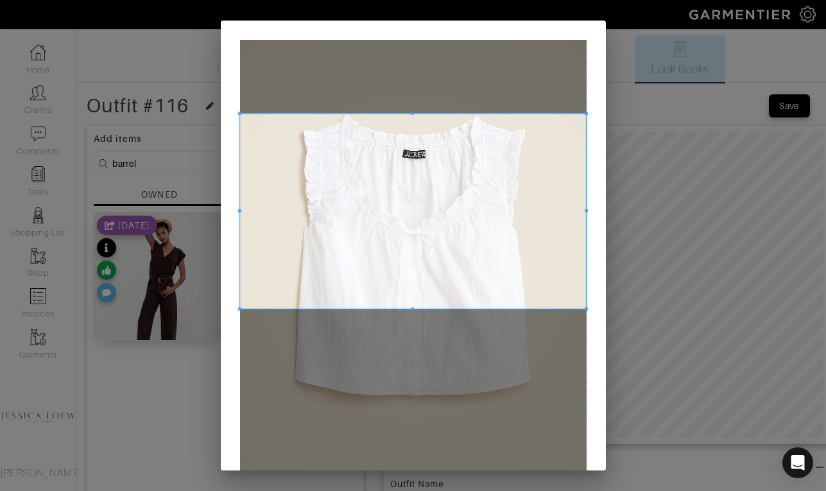
click at [403, 195] on span at bounding box center [413, 211] width 347 height 195
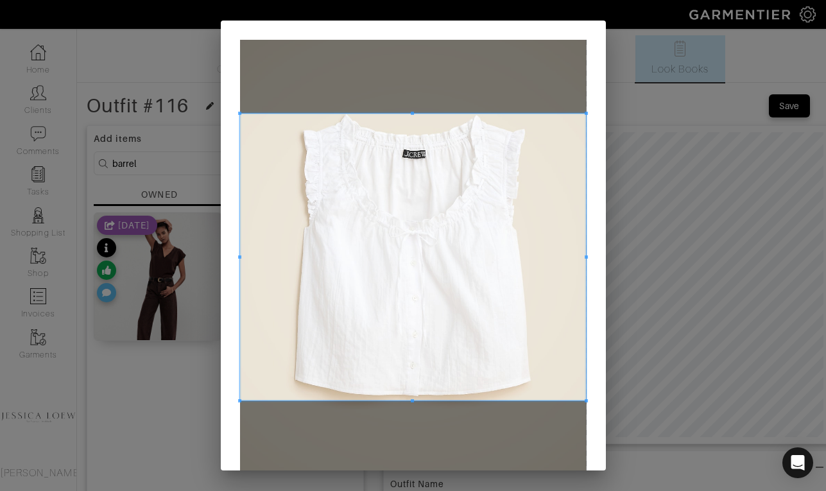
click at [424, 399] on div at bounding box center [413, 257] width 347 height 287
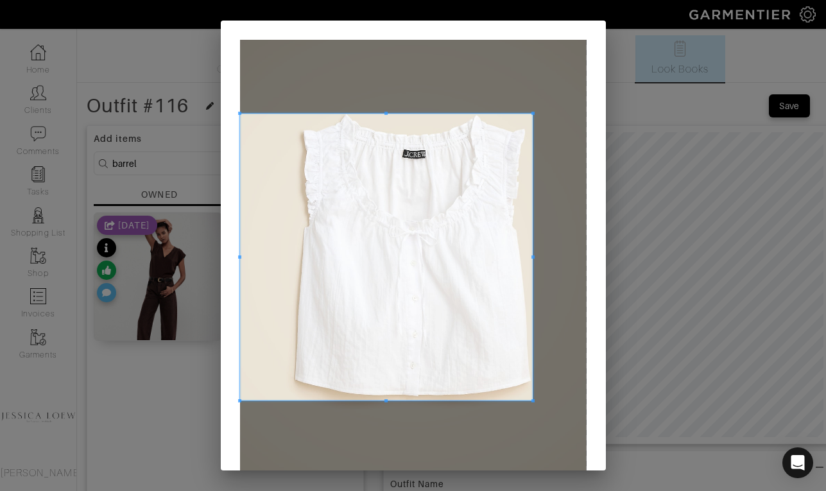
click at [533, 259] on div at bounding box center [386, 257] width 293 height 287
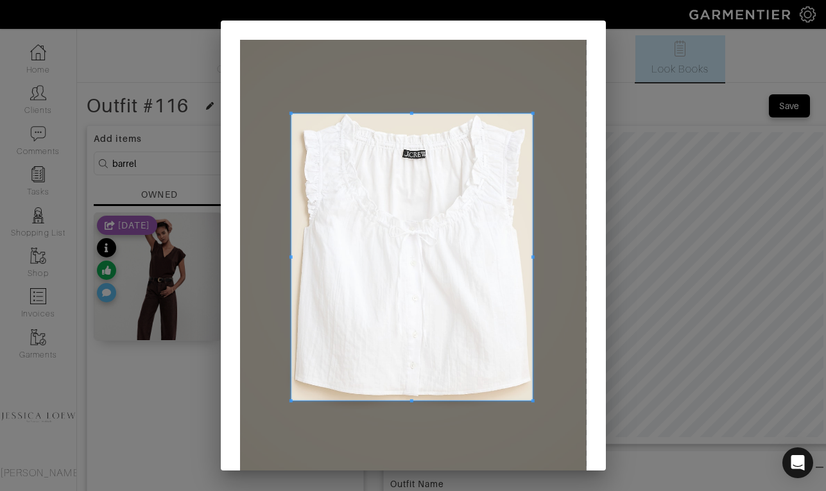
click at [292, 266] on div at bounding box center [412, 257] width 242 height 287
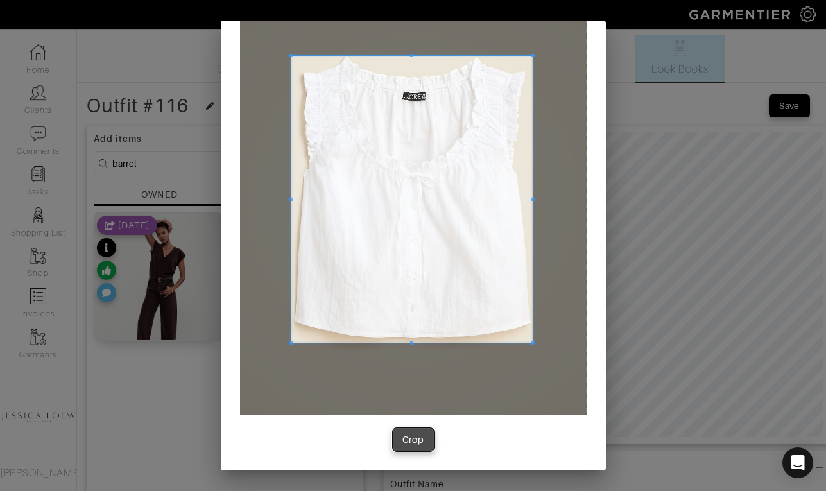
click at [415, 439] on div "Crop" at bounding box center [414, 439] width 22 height 13
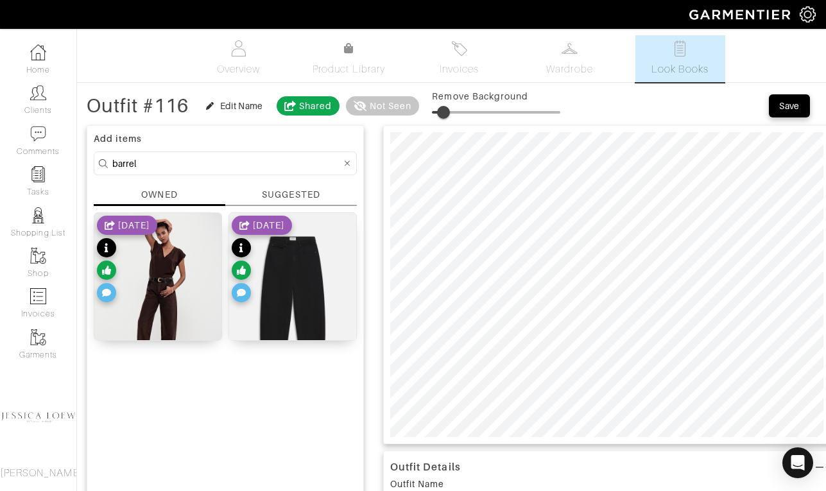
type input "10"
click at [448, 110] on span at bounding box center [445, 112] width 13 height 13
click at [222, 161] on input "barrel" at bounding box center [226, 163] width 229 height 16
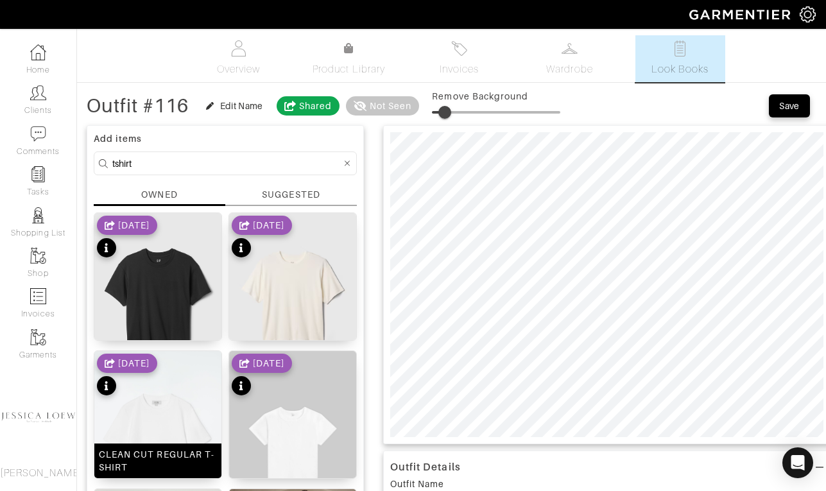
click at [196, 408] on img at bounding box center [157, 446] width 127 height 191
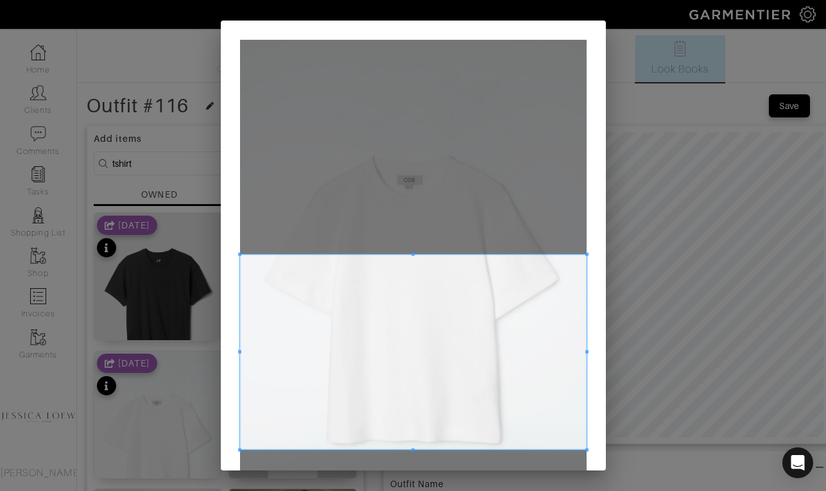
click at [428, 392] on span at bounding box center [413, 352] width 347 height 195
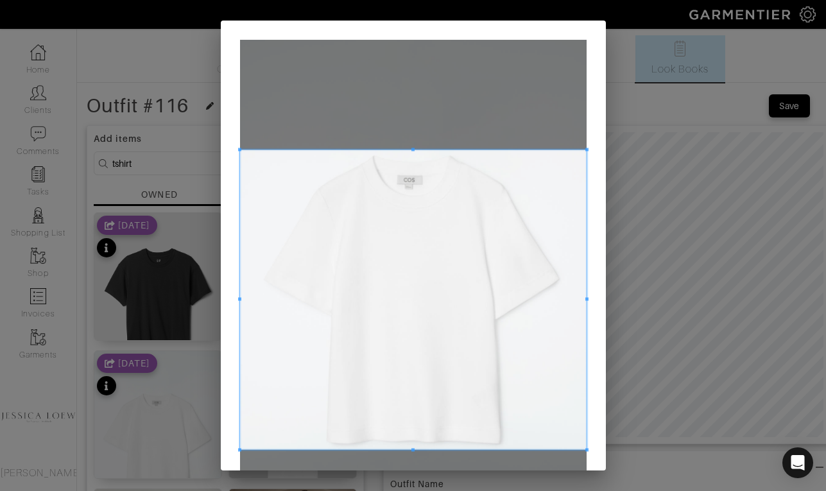
click at [427, 150] on div at bounding box center [413, 300] width 347 height 300
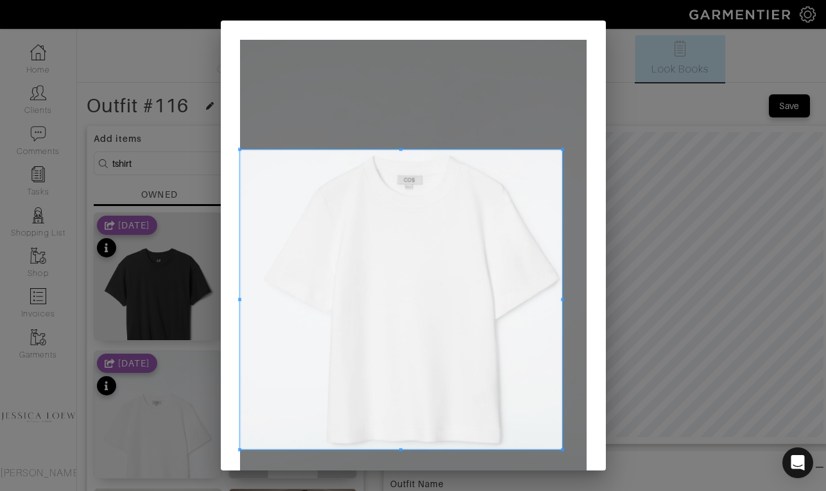
click at [563, 297] on span at bounding box center [562, 300] width 3 height 300
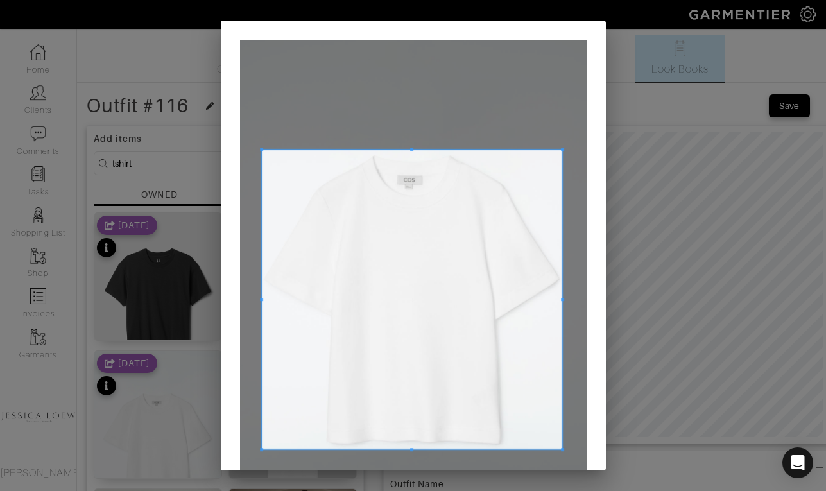
click at [261, 299] on span at bounding box center [261, 299] width 3 height 3
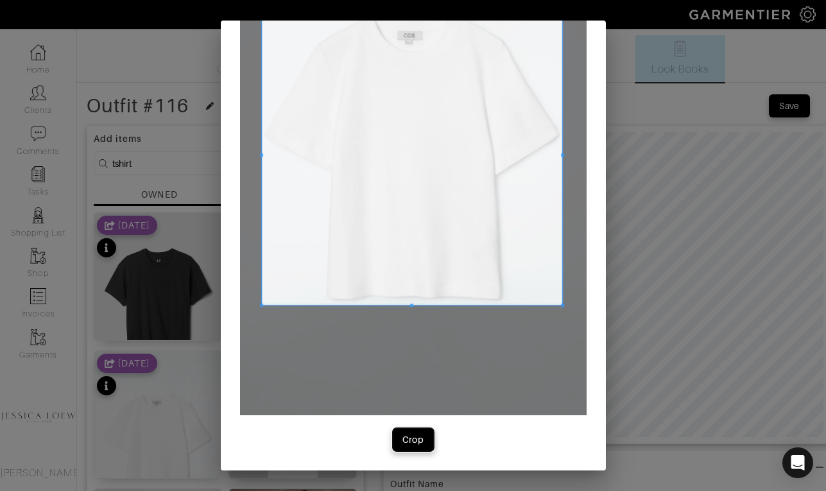
click at [424, 439] on span "Crop" at bounding box center [413, 439] width 27 height 13
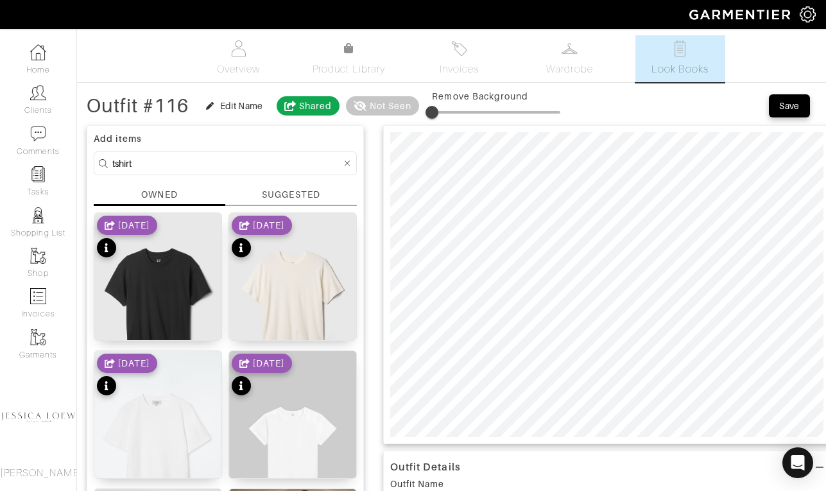
click at [202, 171] on input "tshirt" at bounding box center [226, 163] width 229 height 16
type input "shoes"
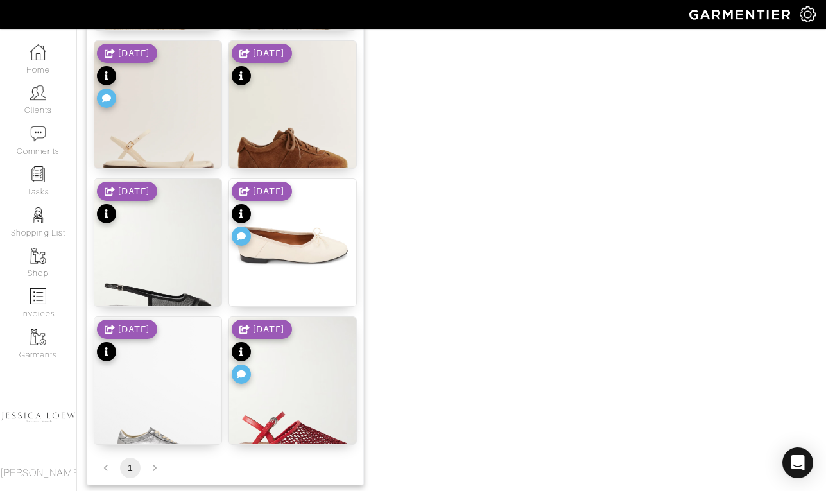
scroll to position [1332, 0]
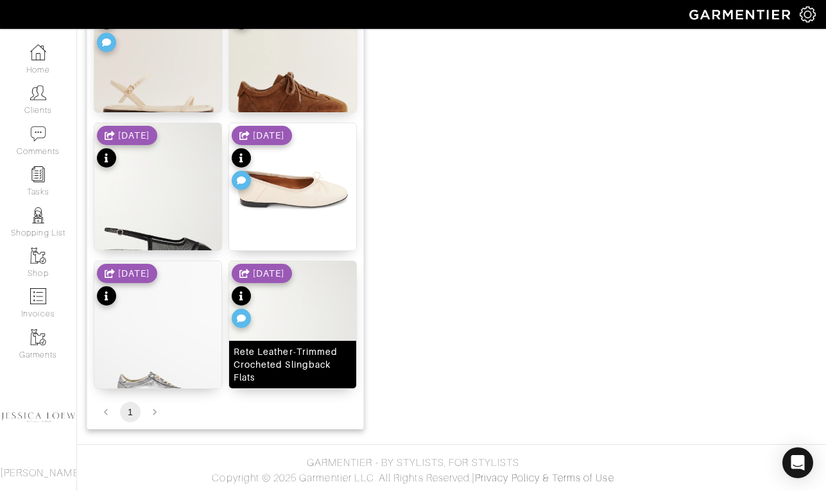
click at [324, 324] on img at bounding box center [292, 346] width 127 height 170
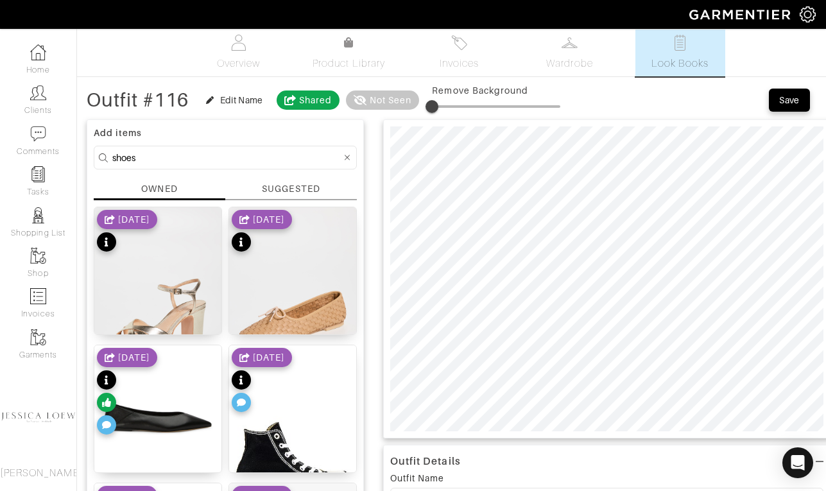
scroll to position [0, 0]
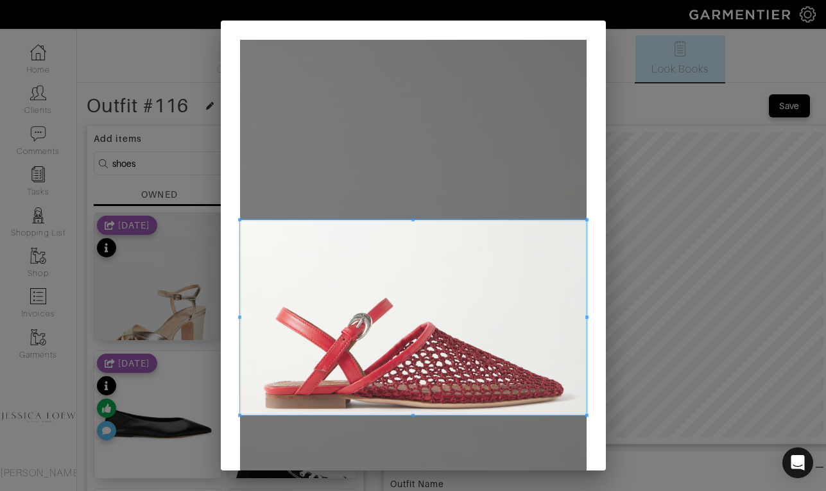
click at [426, 383] on span at bounding box center [413, 317] width 347 height 195
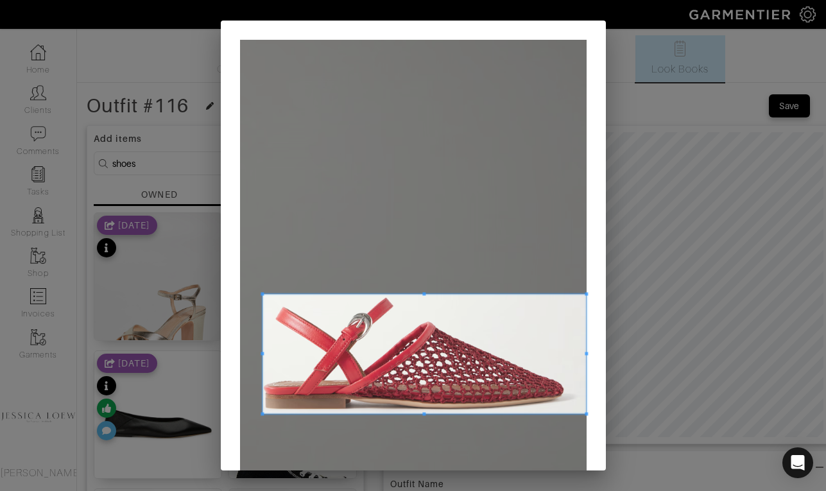
click at [261, 293] on span at bounding box center [262, 294] width 3 height 3
click at [584, 354] on span at bounding box center [425, 354] width 324 height 119
click at [584, 353] on span at bounding box center [425, 354] width 324 height 119
click at [568, 352] on span at bounding box center [569, 353] width 3 height 3
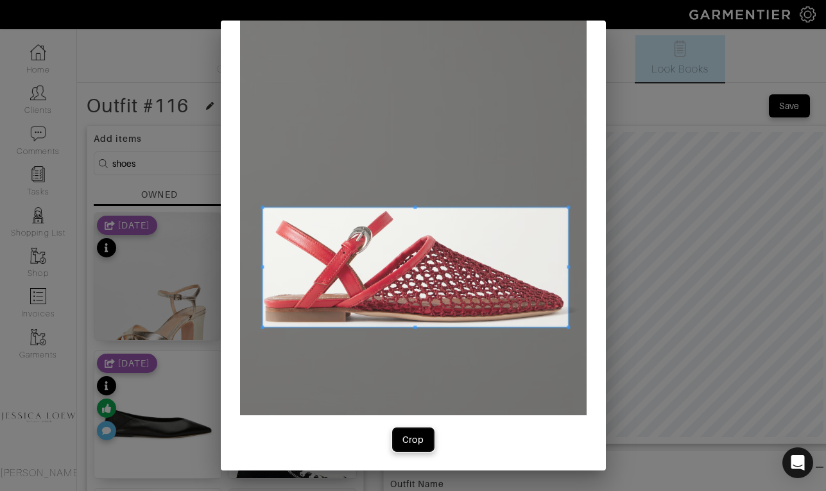
click at [408, 444] on div "Crop" at bounding box center [414, 439] width 22 height 13
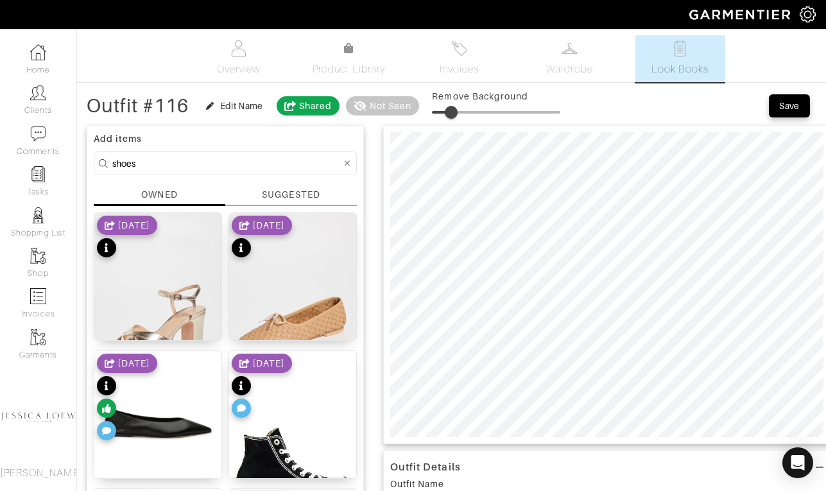
type input "18"
drag, startPoint x: 446, startPoint y: 117, endPoint x: 458, endPoint y: 128, distance: 16.8
click at [216, 163] on input "shoes" at bounding box center [226, 163] width 229 height 16
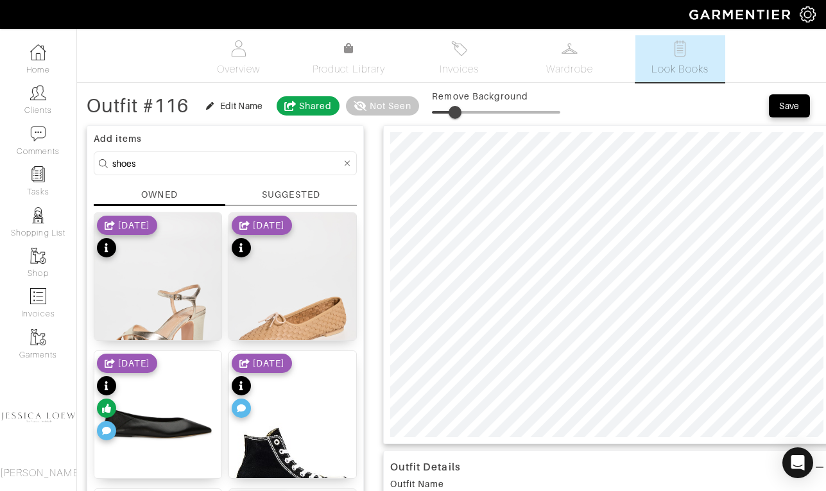
click at [216, 163] on input "shoes" at bounding box center [226, 163] width 229 height 16
type input "bag"
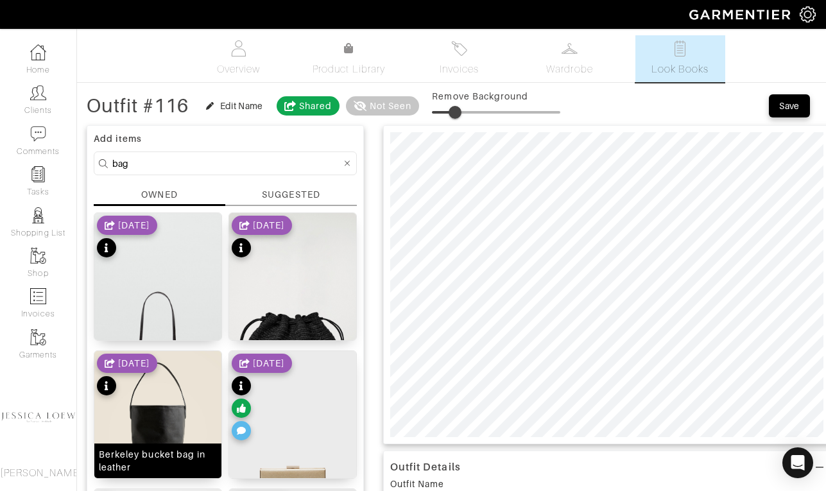
click at [170, 396] on img at bounding box center [157, 430] width 127 height 159
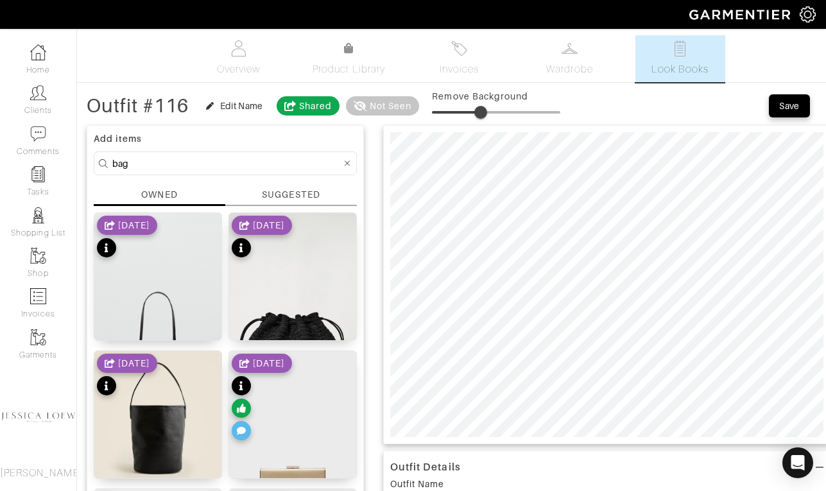
drag, startPoint x: 455, startPoint y: 112, endPoint x: 483, endPoint y: 114, distance: 27.7
click at [483, 114] on span at bounding box center [480, 112] width 13 height 13
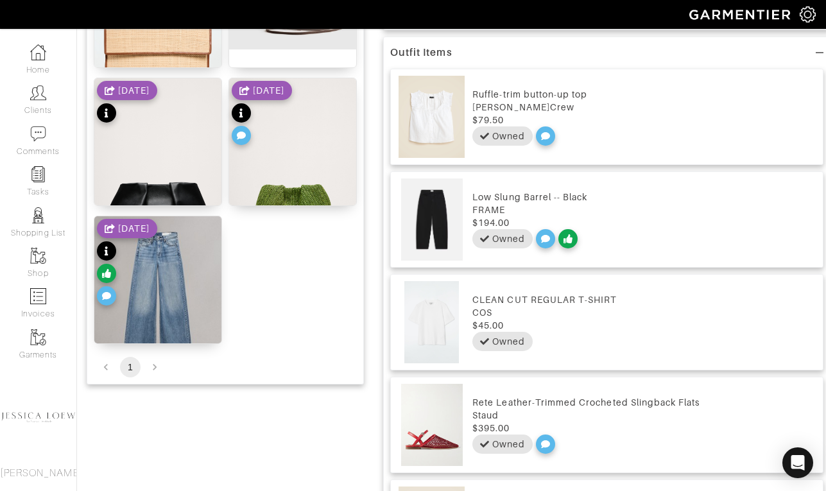
scroll to position [517, 0]
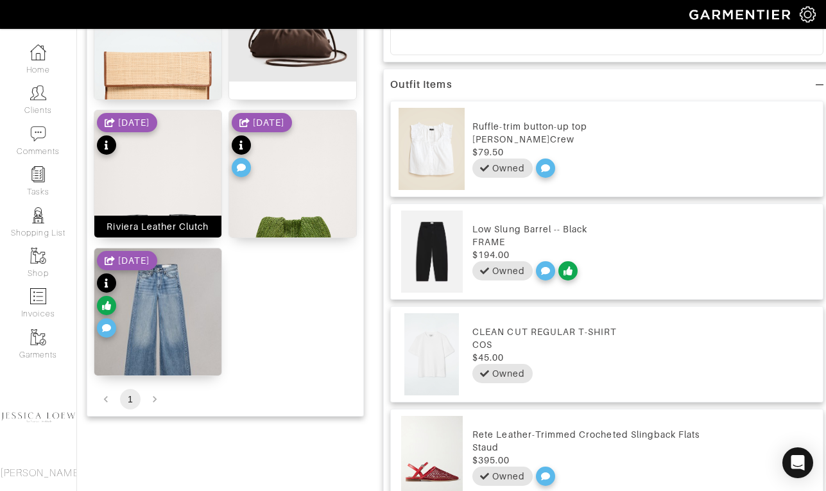
click at [187, 174] on img at bounding box center [157, 195] width 127 height 170
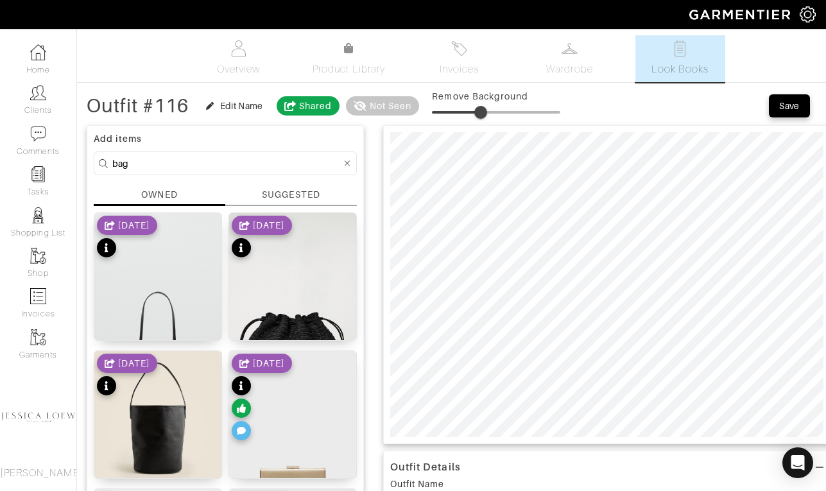
type input "24"
click at [465, 113] on span at bounding box center [496, 112] width 128 height 19
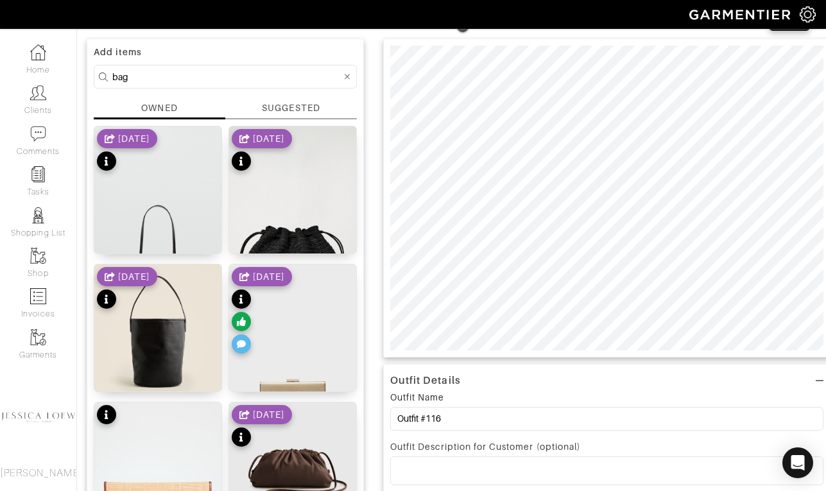
scroll to position [87, 0]
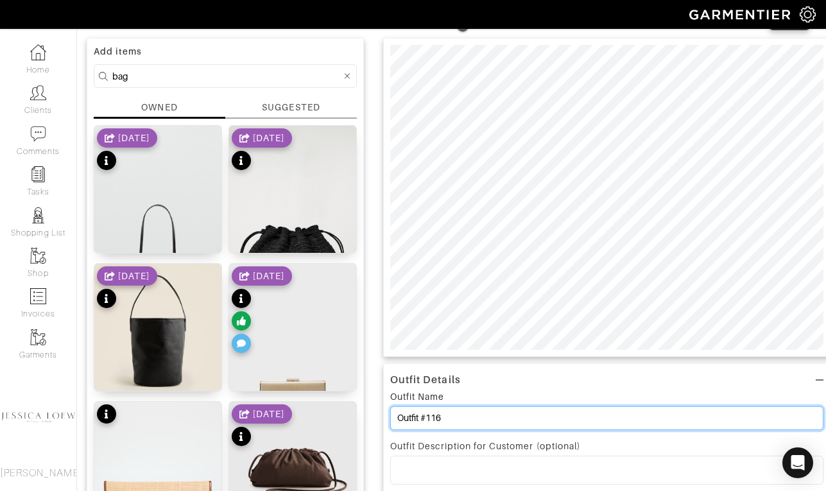
click at [457, 421] on input "Outfit #116" at bounding box center [606, 418] width 433 height 24
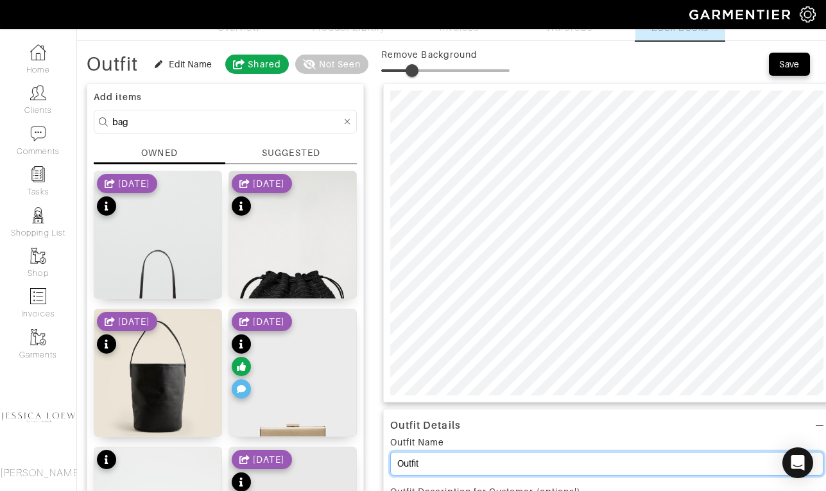
scroll to position [0, 0]
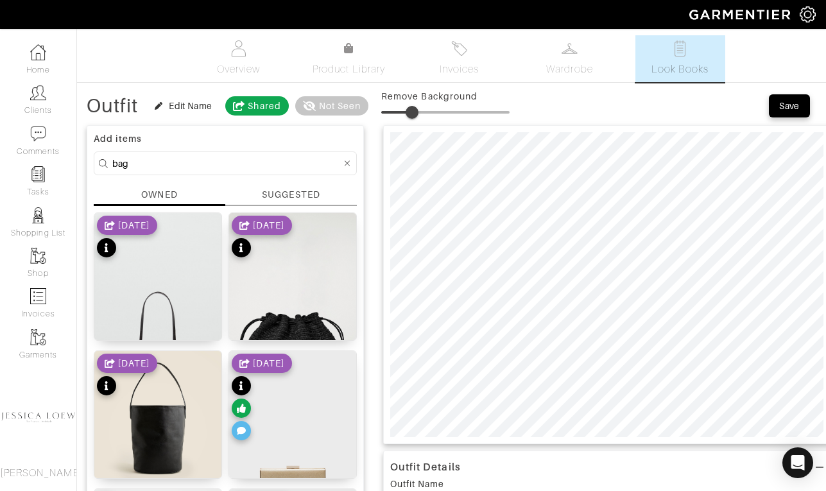
type input "Outfit"
click at [794, 110] on div "Save" at bounding box center [789, 106] width 21 height 13
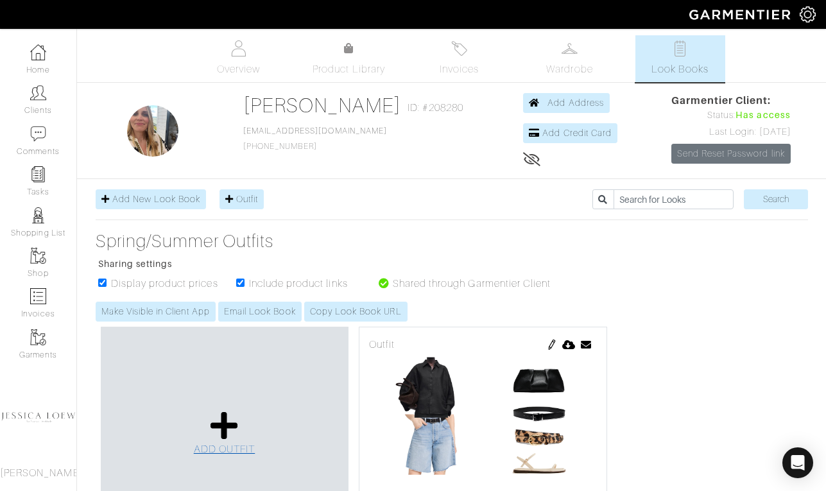
click at [227, 425] on icon at bounding box center [225, 425] width 28 height 31
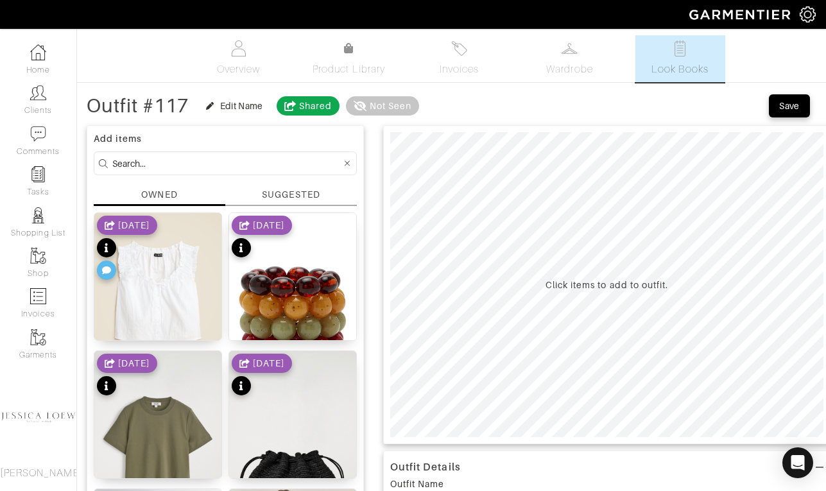
click at [243, 165] on input at bounding box center [226, 163] width 229 height 16
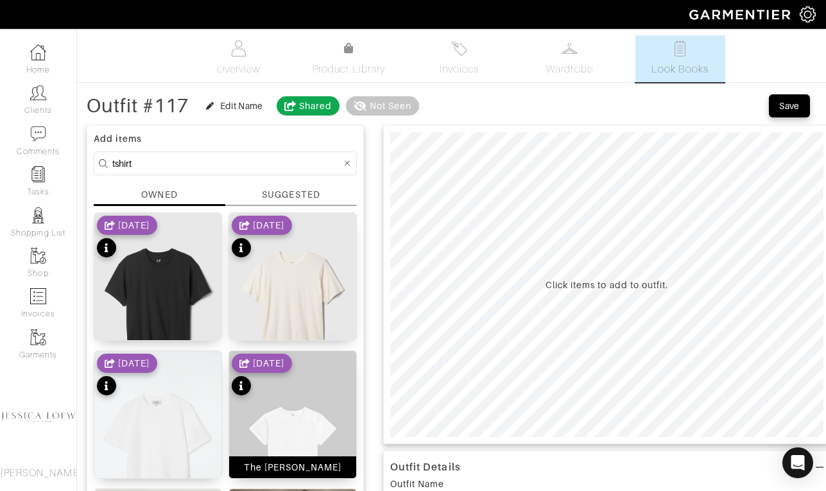
click at [291, 413] on img at bounding box center [292, 446] width 127 height 191
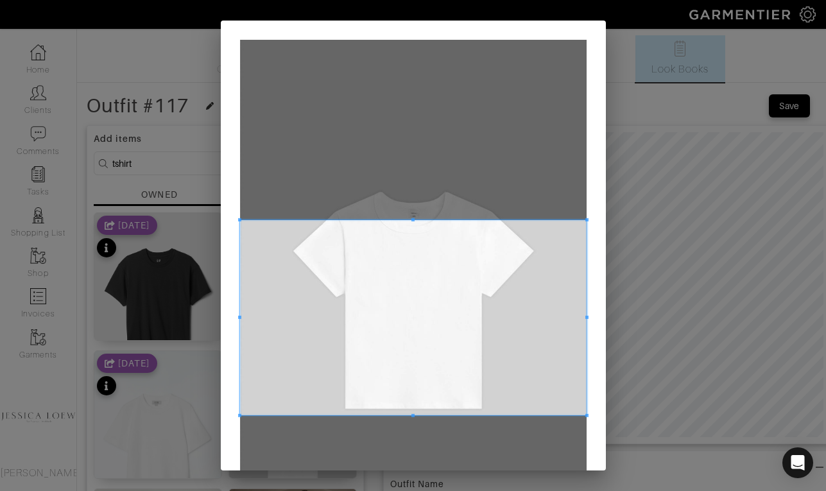
click at [374, 285] on span at bounding box center [413, 317] width 347 height 195
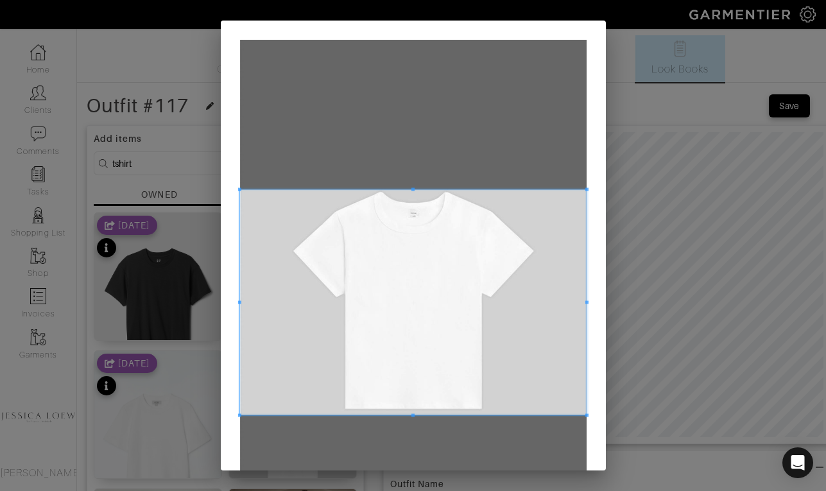
click at [413, 189] on span at bounding box center [413, 189] width 3 height 3
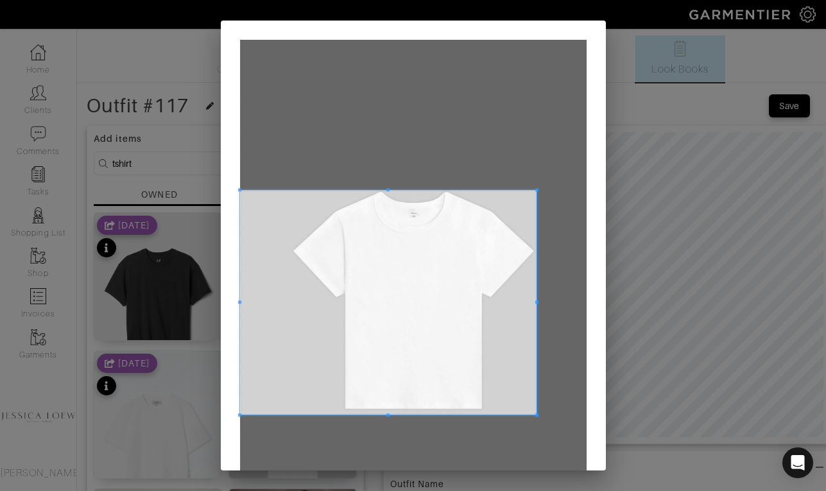
click at [535, 301] on div at bounding box center [388, 302] width 297 height 225
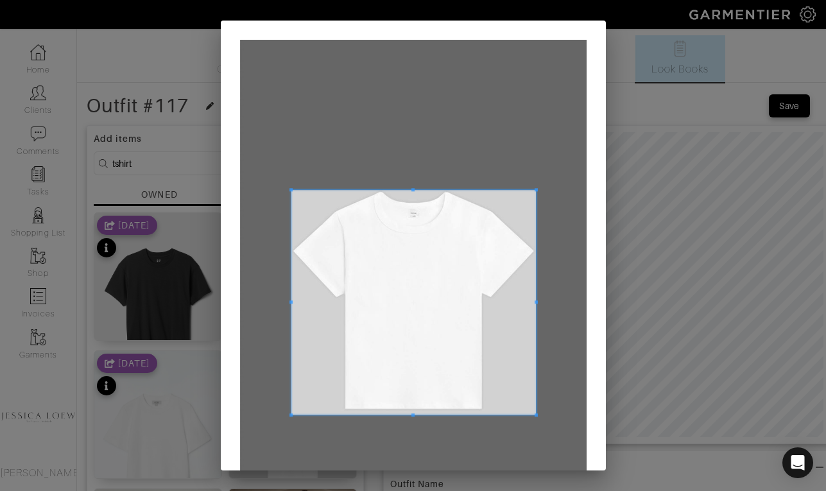
click at [292, 301] on span at bounding box center [291, 301] width 3 height 3
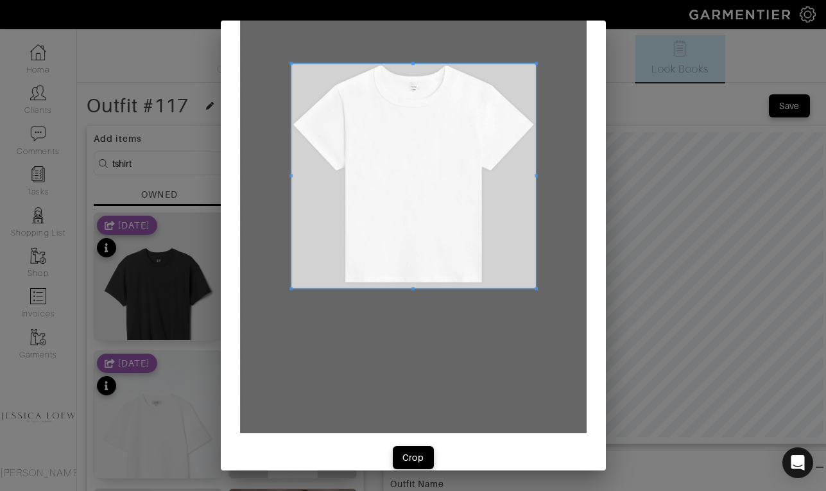
scroll to position [144, 0]
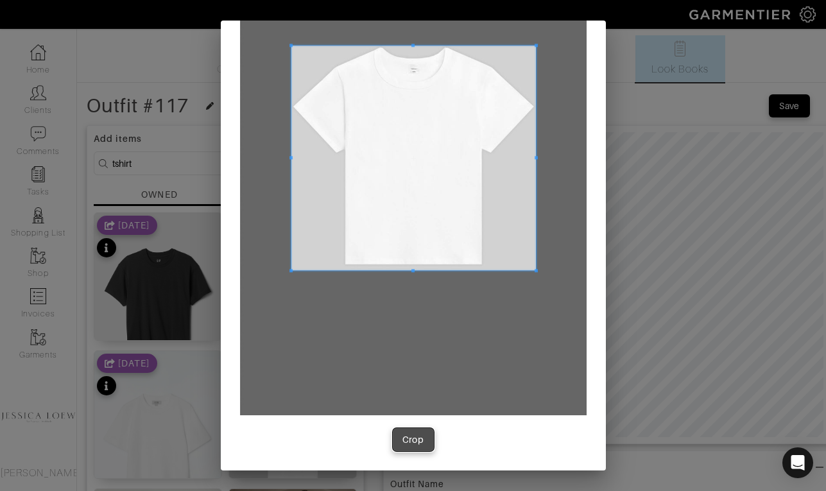
click at [415, 442] on div "Crop" at bounding box center [414, 439] width 22 height 13
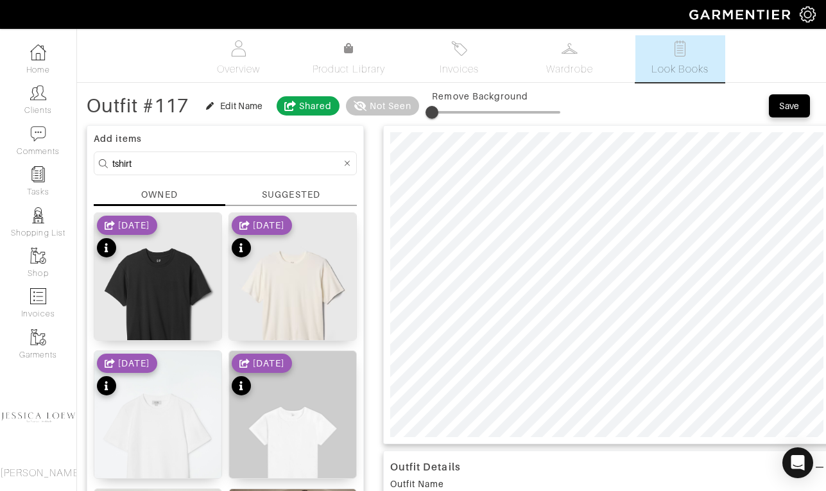
click at [183, 158] on input "tshirt" at bounding box center [226, 163] width 229 height 16
click at [183, 159] on input "tshirt" at bounding box center [226, 163] width 229 height 16
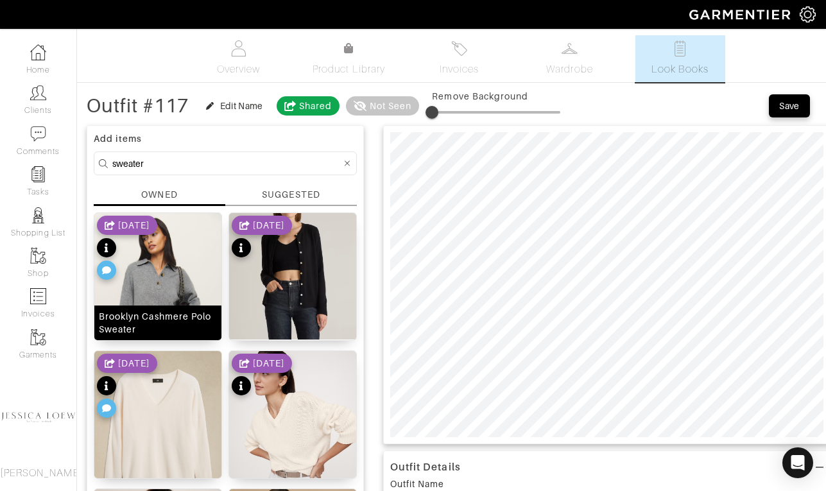
click at [141, 292] on img at bounding box center [157, 298] width 127 height 170
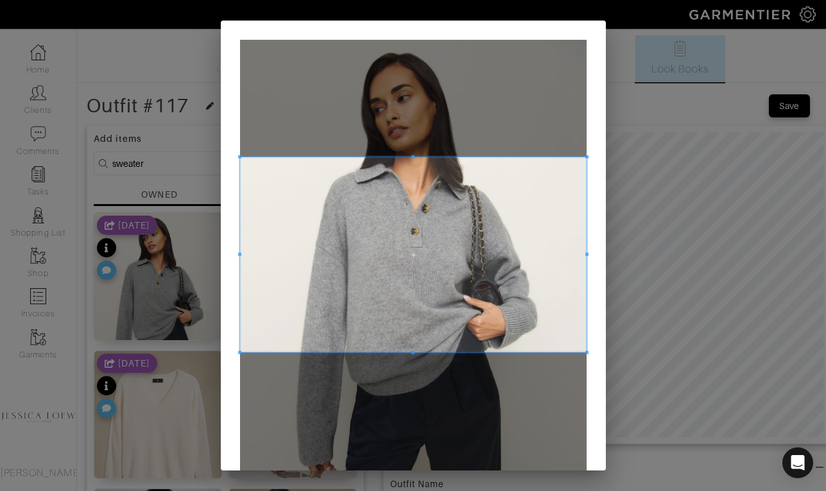
click at [426, 246] on span at bounding box center [413, 254] width 347 height 195
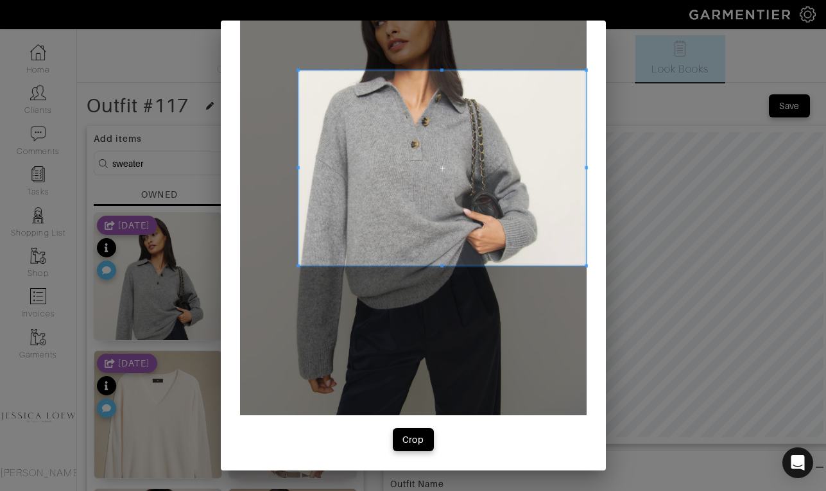
click at [298, 181] on span at bounding box center [298, 168] width 3 height 195
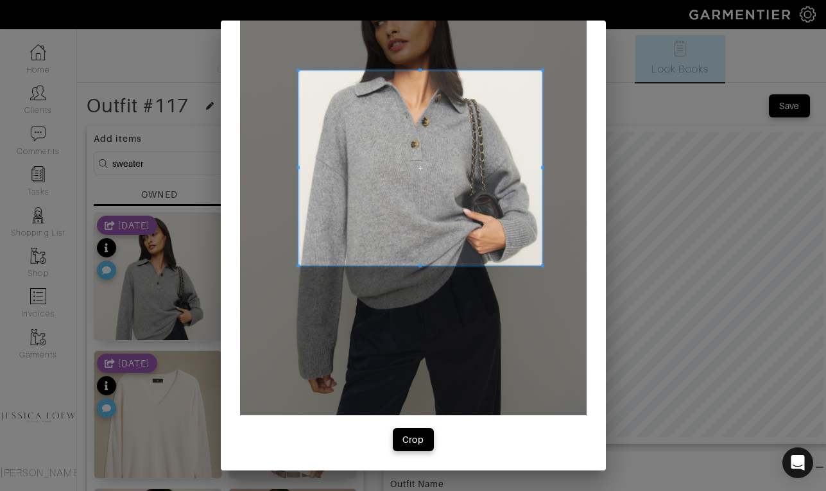
click at [542, 178] on div at bounding box center [421, 168] width 244 height 195
click at [403, 444] on div "Crop" at bounding box center [414, 439] width 22 height 13
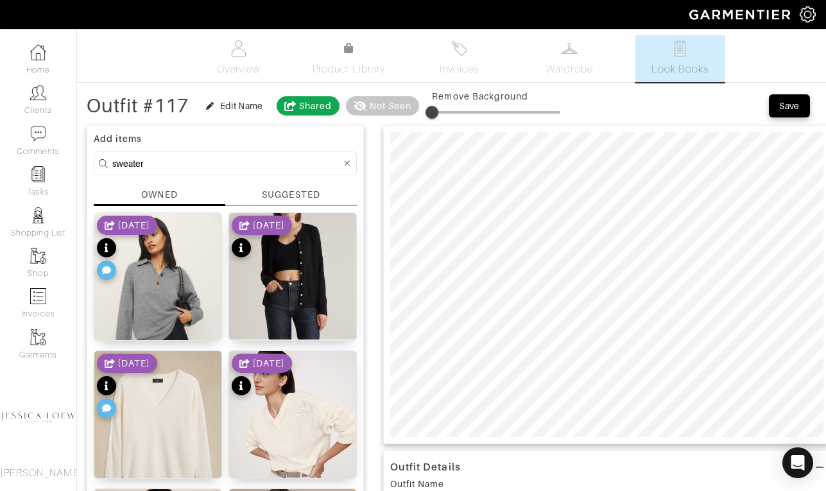
click at [194, 163] on input "sweater" at bounding box center [226, 163] width 229 height 16
type input "jeans"
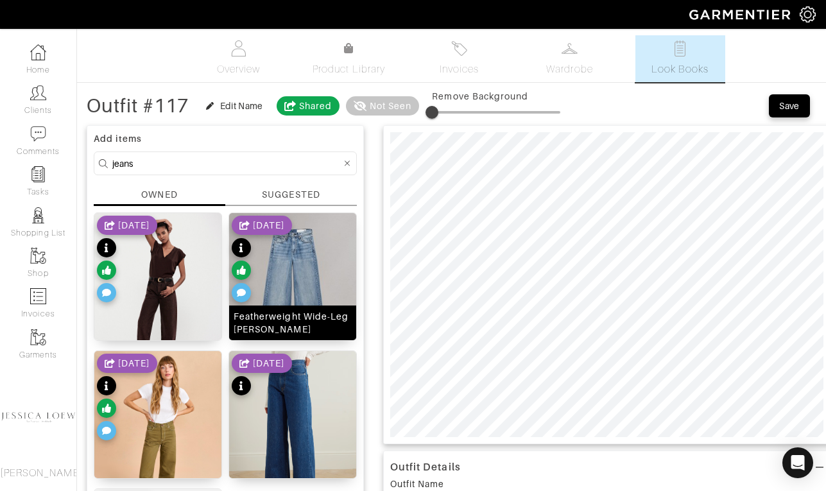
click at [306, 278] on img at bounding box center [292, 292] width 127 height 159
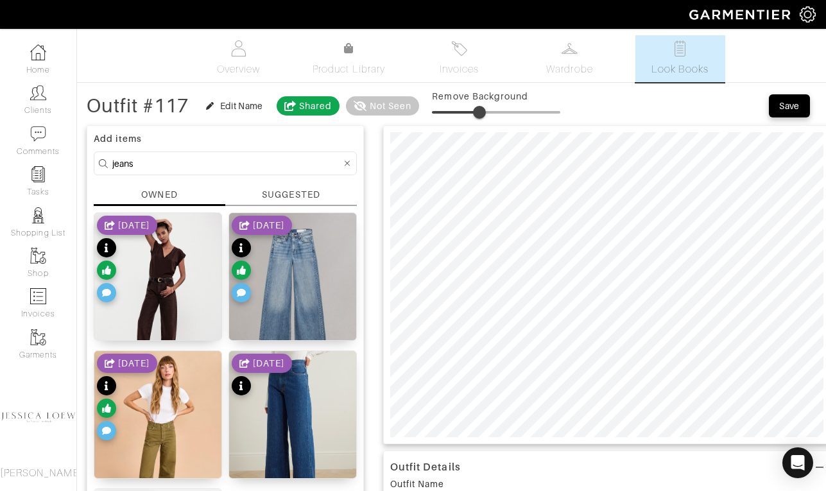
type input "38"
drag, startPoint x: 451, startPoint y: 114, endPoint x: 483, endPoint y: 127, distance: 34.2
click at [234, 170] on input "jeans" at bounding box center [226, 163] width 229 height 16
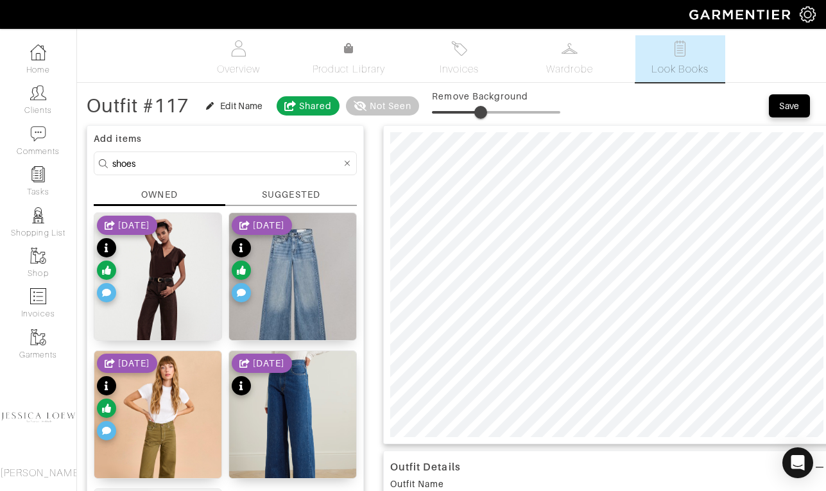
type input "shoes"
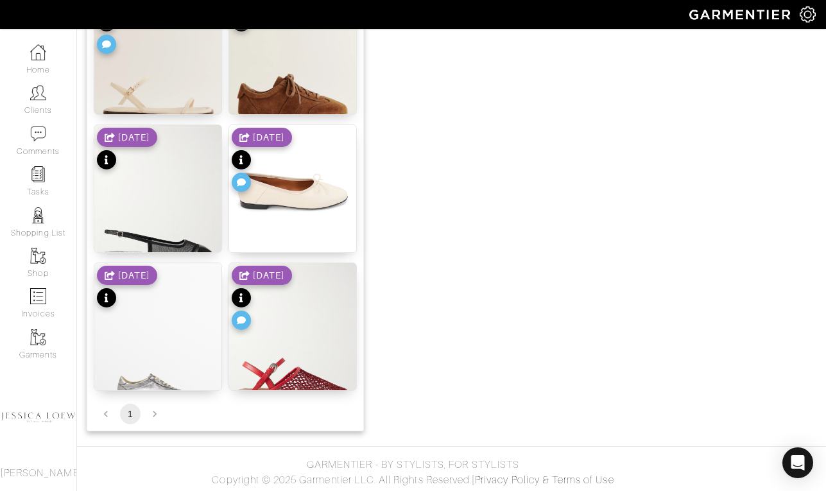
scroll to position [1330, 0]
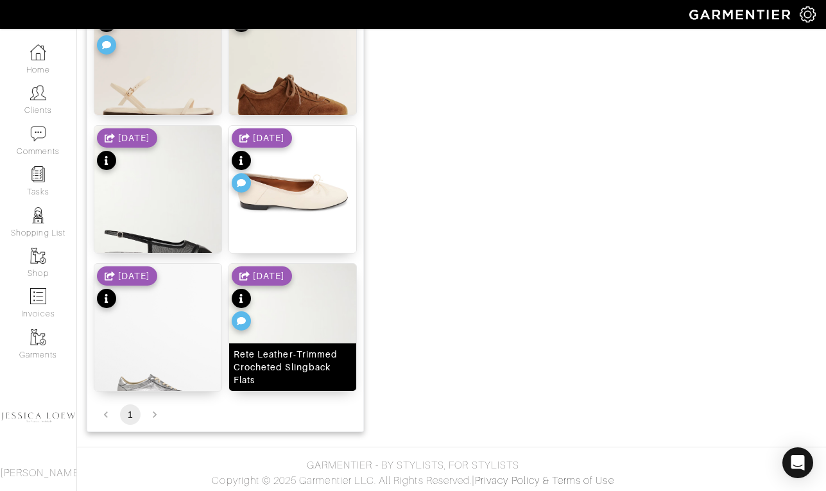
click at [300, 328] on img at bounding box center [292, 349] width 127 height 170
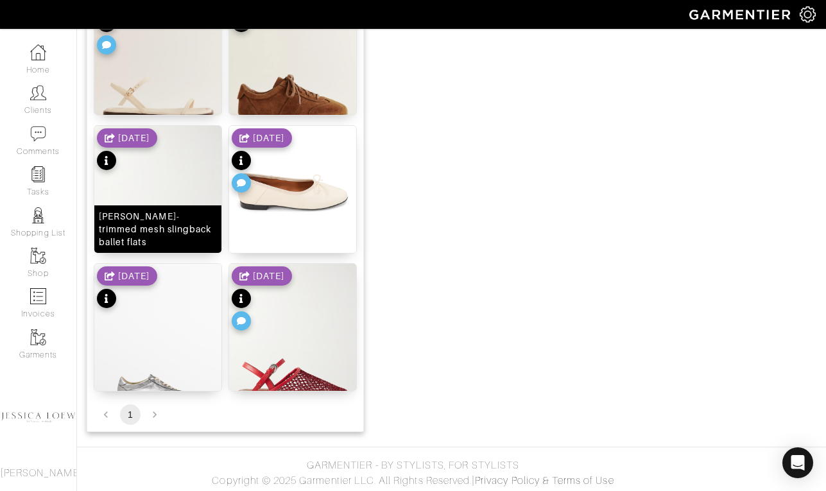
click at [190, 179] on img at bounding box center [157, 211] width 127 height 170
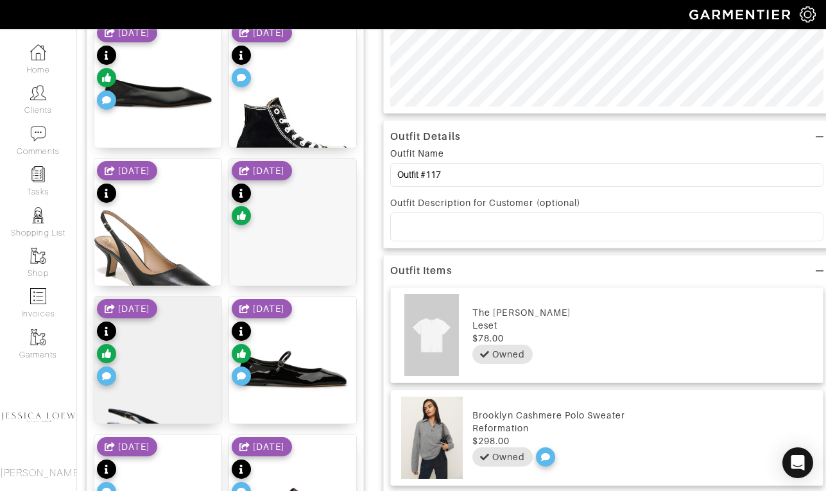
scroll to position [0, 0]
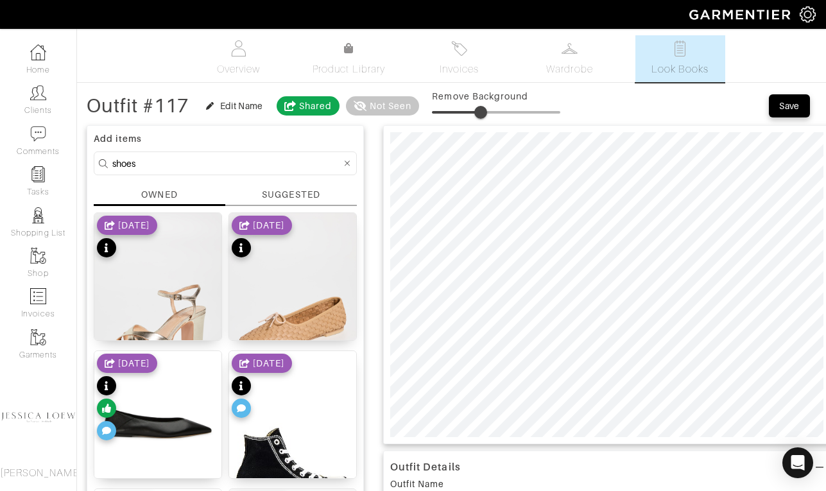
click at [157, 422] on div "11/22/24" at bounding box center [127, 399] width 60 height 90
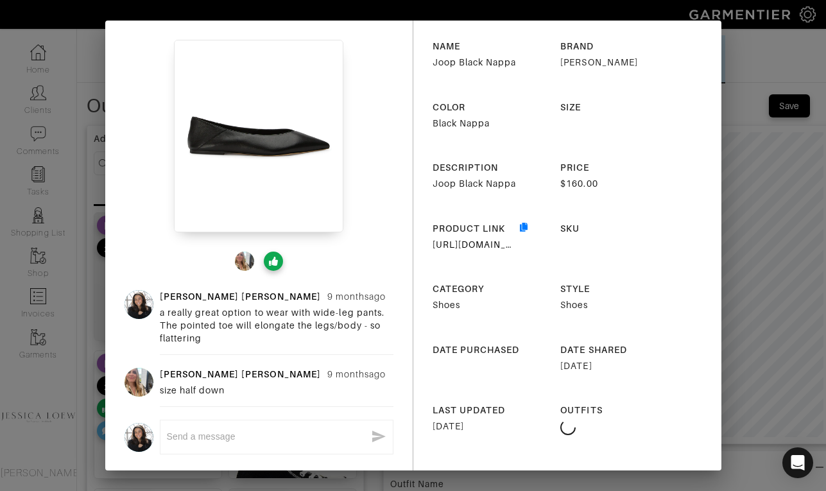
click at [745, 202] on div "Jessica Loew 9 months ago a really great option to wear with wide-leg pants. Th…" at bounding box center [413, 245] width 826 height 491
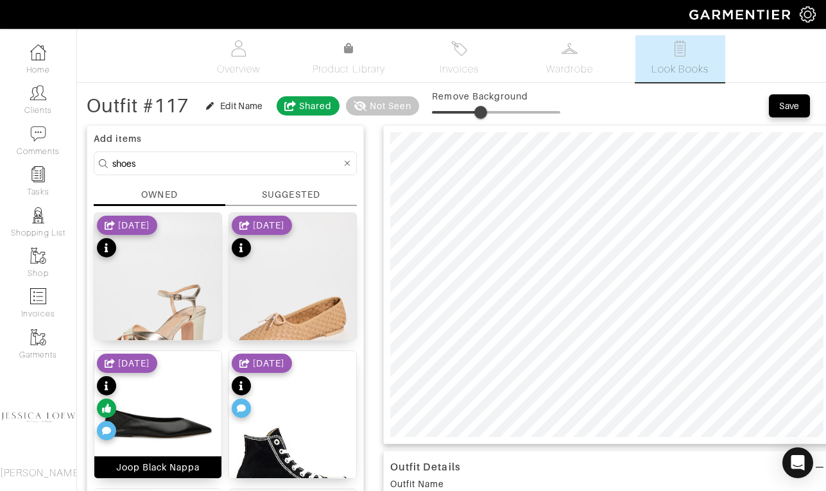
click at [196, 410] on img at bounding box center [157, 423] width 127 height 144
click at [480, 110] on span at bounding box center [478, 112] width 13 height 13
type input "37"
click at [482, 112] on span at bounding box center [479, 112] width 13 height 13
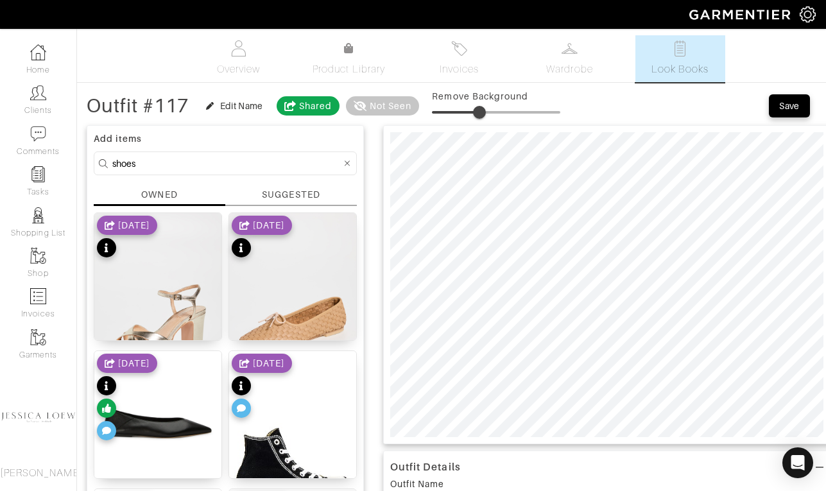
click at [193, 166] on input "shoes" at bounding box center [226, 163] width 229 height 16
type input "bag"
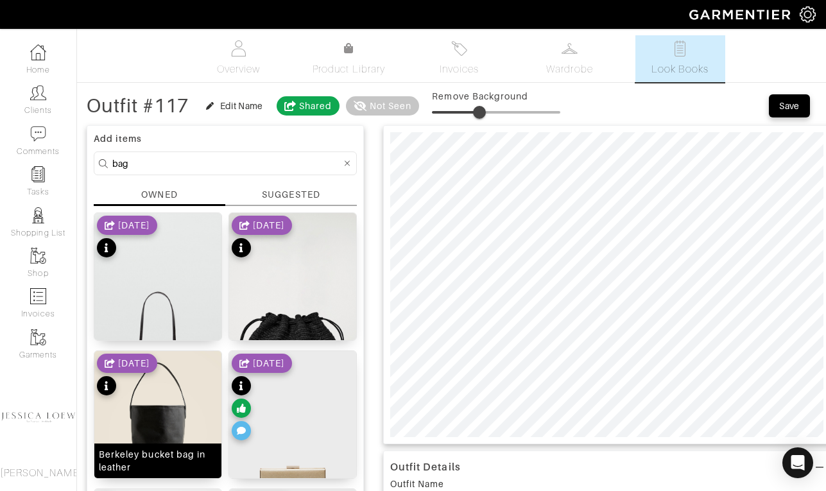
click at [148, 404] on img at bounding box center [157, 430] width 127 height 159
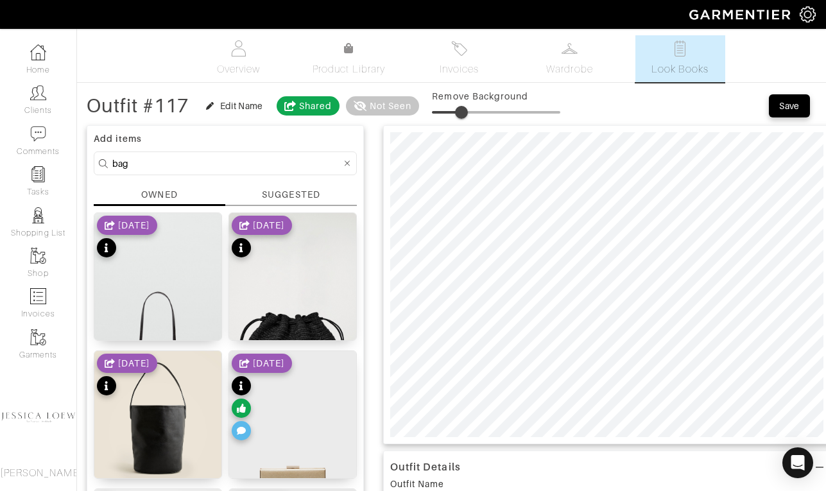
type input "24"
click at [466, 112] on span at bounding box center [496, 112] width 128 height 19
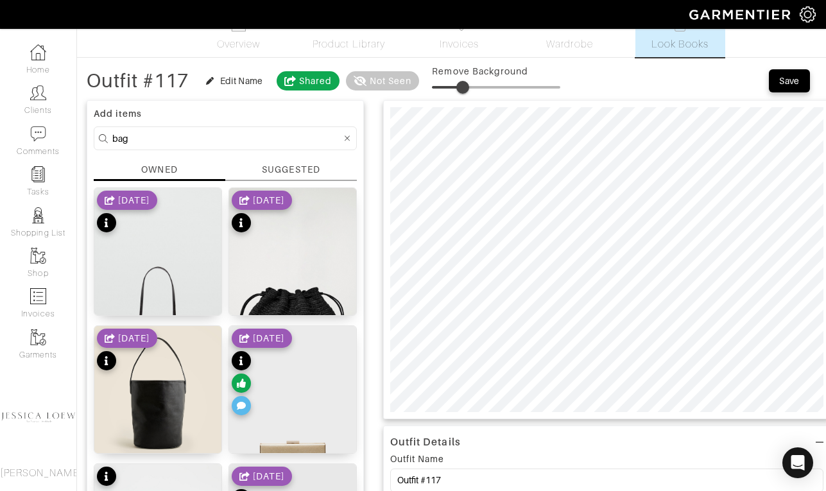
scroll to position [53, 0]
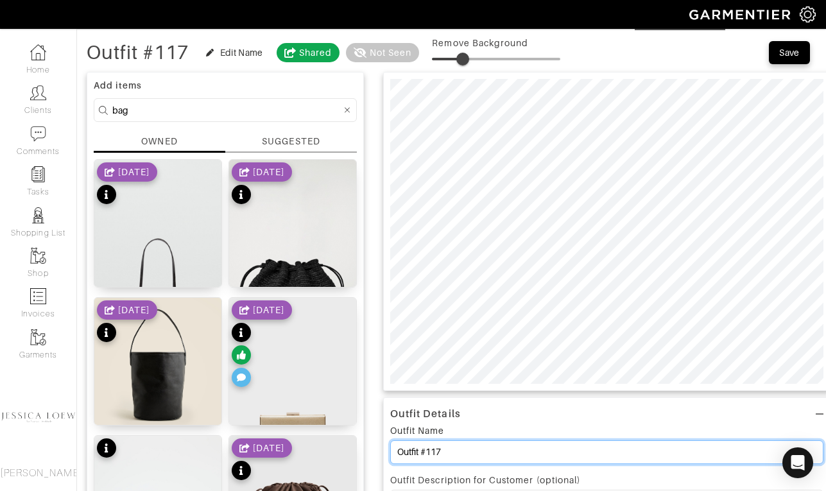
click at [476, 457] on input "Outfit #117" at bounding box center [606, 452] width 433 height 24
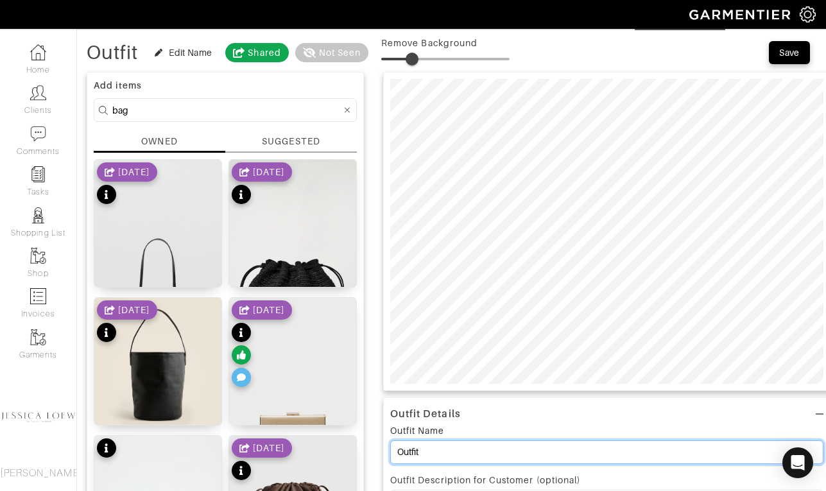
scroll to position [0, 0]
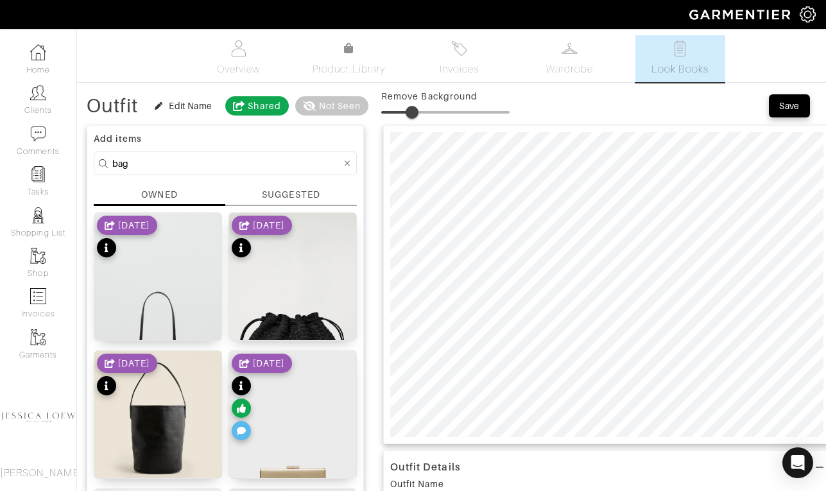
type input "Outfit"
click at [785, 110] on div "Save" at bounding box center [789, 106] width 21 height 13
